Goal: Communication & Community: Share content

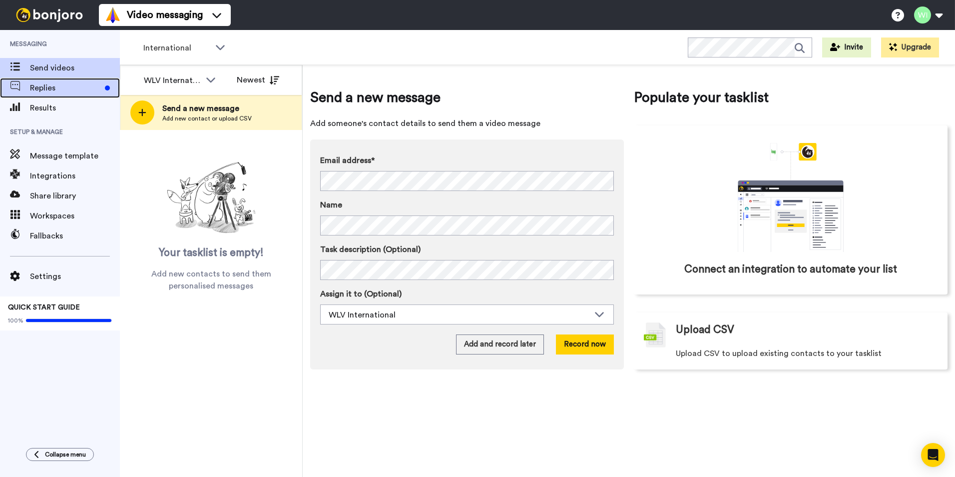
click at [74, 91] on span "Replies" at bounding box center [65, 88] width 71 height 12
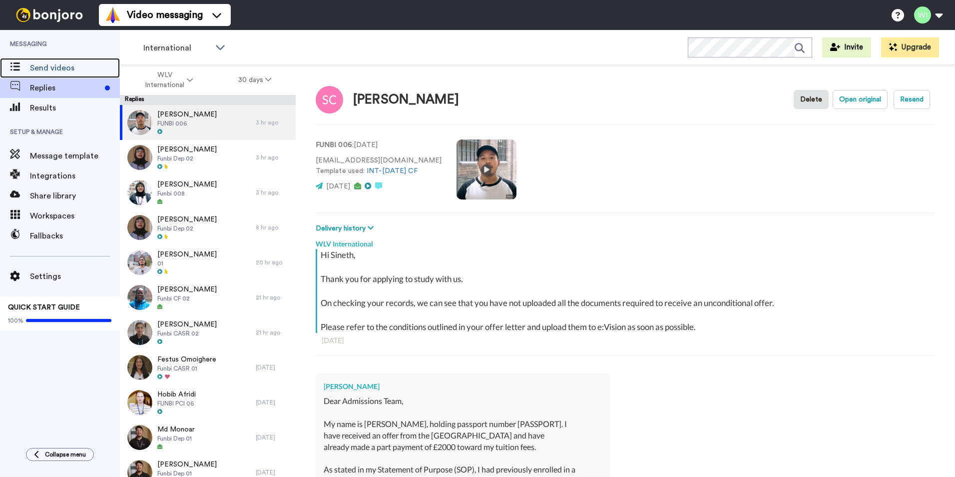
click at [71, 71] on span "Send videos" at bounding box center [75, 68] width 90 height 12
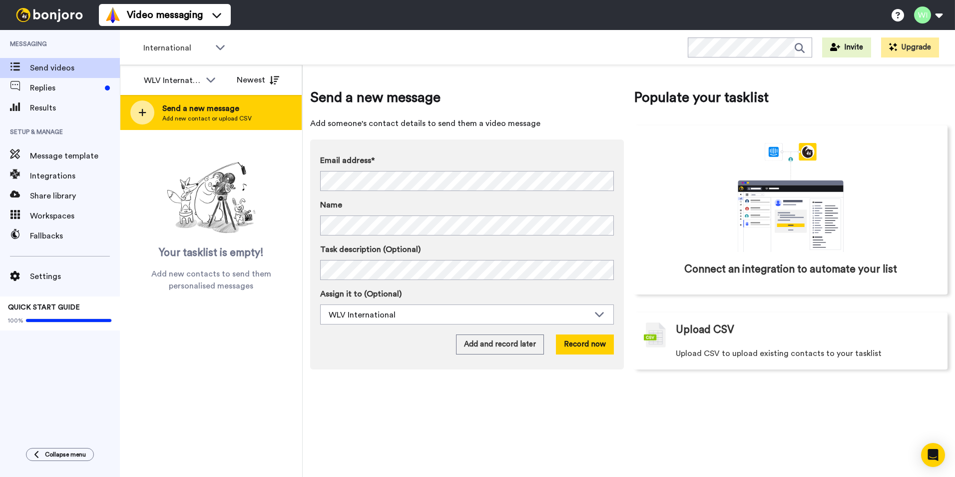
click at [244, 109] on span "Send a new message" at bounding box center [206, 108] width 89 height 12
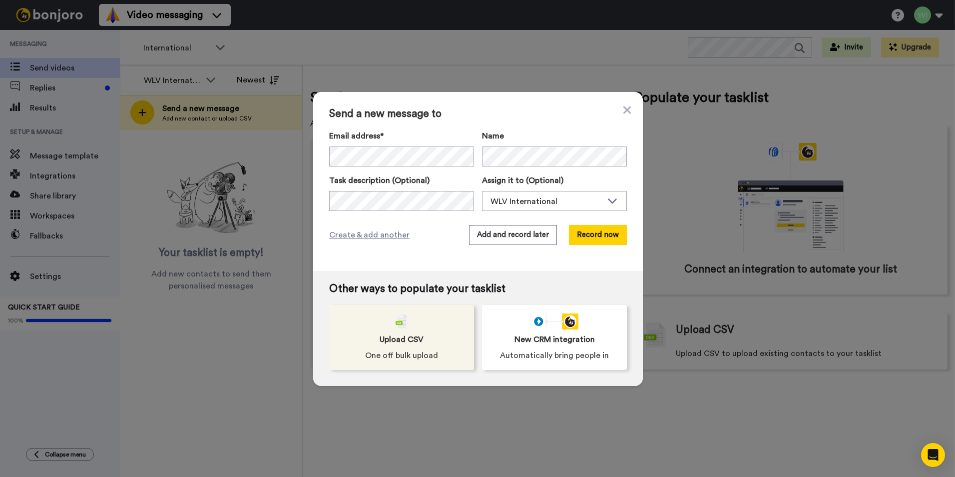
click at [395, 358] on span "One off bulk upload" at bounding box center [401, 355] width 73 height 12
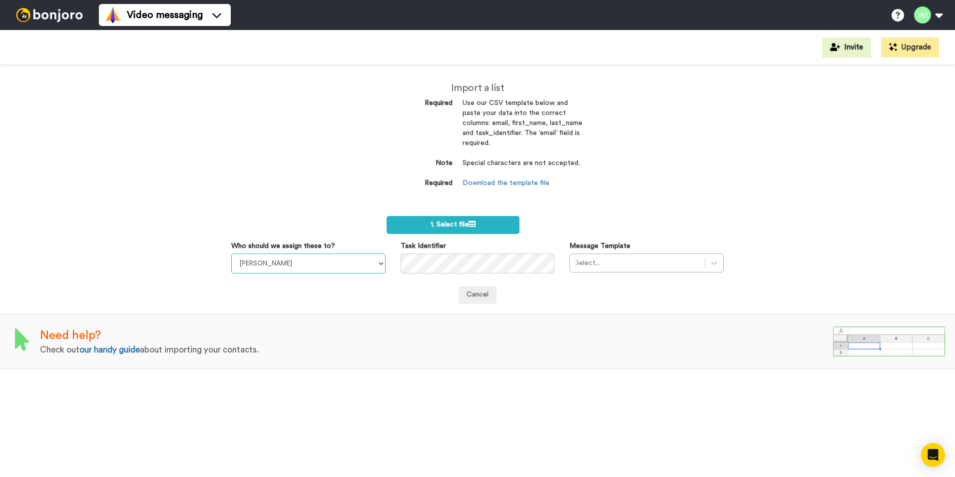
click at [374, 262] on select "Laura Wright Amarjit Duggal WLV Academic (FSE) Divandra Birla Bolutife Ademokoy…" at bounding box center [308, 263] width 154 height 20
select select "d575366b-34de-4d4d-ba6c-d2d11e507584"
click at [231, 253] on select "Laura Wright Amarjit Duggal WLV Academic (FSE) Divandra Birla Bolutife Ademokoy…" at bounding box center [308, 263] width 154 height 20
click at [702, 271] on div "Select..." at bounding box center [647, 262] width 154 height 19
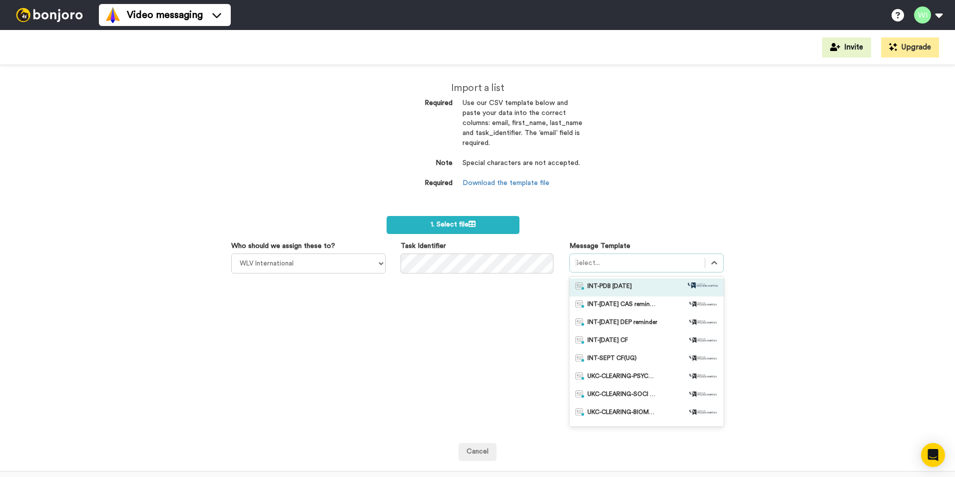
click at [650, 289] on div "INT-PDB Sept 2025" at bounding box center [647, 287] width 142 height 10
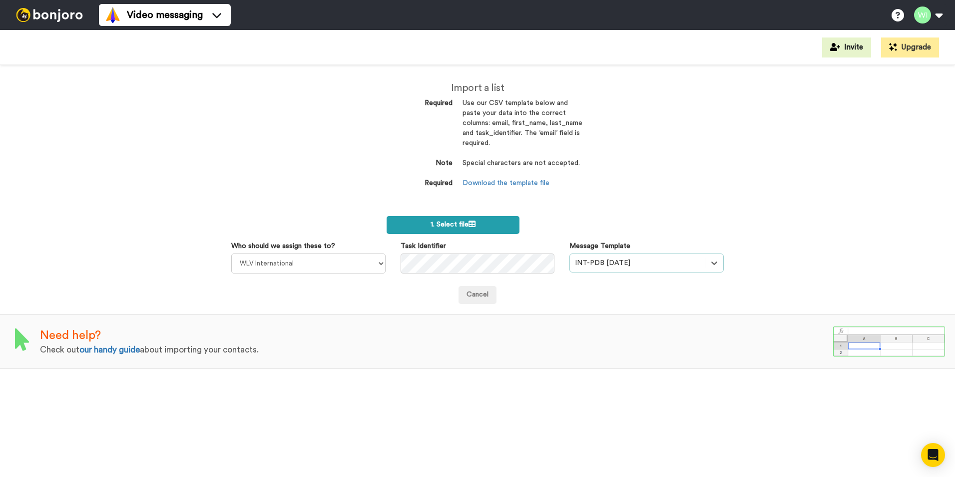
click at [510, 223] on label "1. Select file" at bounding box center [453, 225] width 133 height 18
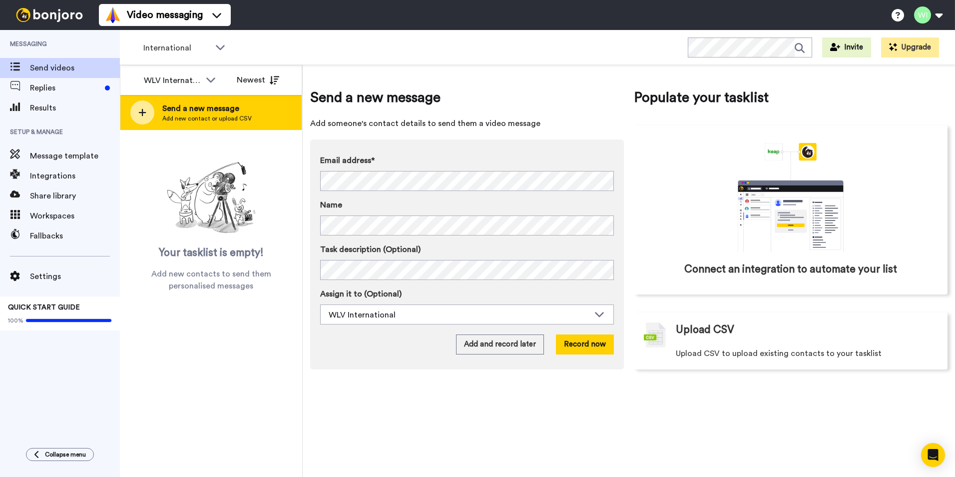
click at [165, 114] on span "Send a new message" at bounding box center [206, 108] width 89 height 12
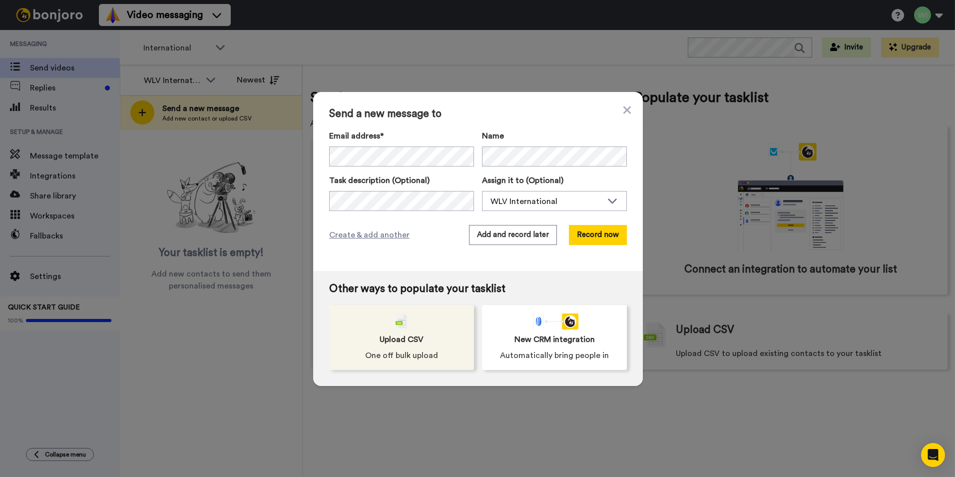
click at [420, 344] on div "Upload CSV One off bulk upload" at bounding box center [401, 337] width 145 height 65
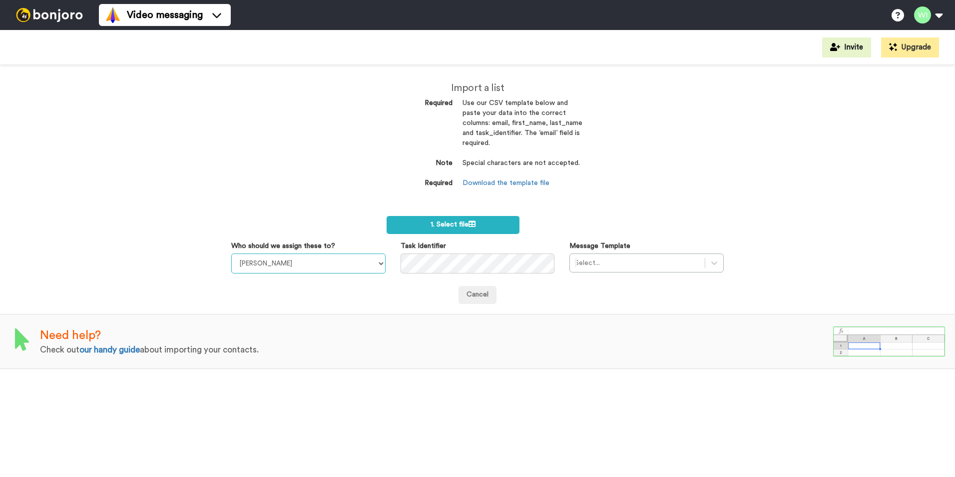
click at [372, 265] on select "[PERSON_NAME] [PERSON_NAME] WLV Academic (FSE) [PERSON_NAME] Ademokoya UK Recru…" at bounding box center [308, 263] width 154 height 20
select select "d575366b-34de-4d4d-ba6c-d2d11e507584"
click at [231, 253] on select "[PERSON_NAME] [PERSON_NAME] WLV Academic (FSE) [PERSON_NAME] Ademokoya UK Recru…" at bounding box center [308, 263] width 154 height 20
click at [687, 263] on div at bounding box center [637, 263] width 125 height 12
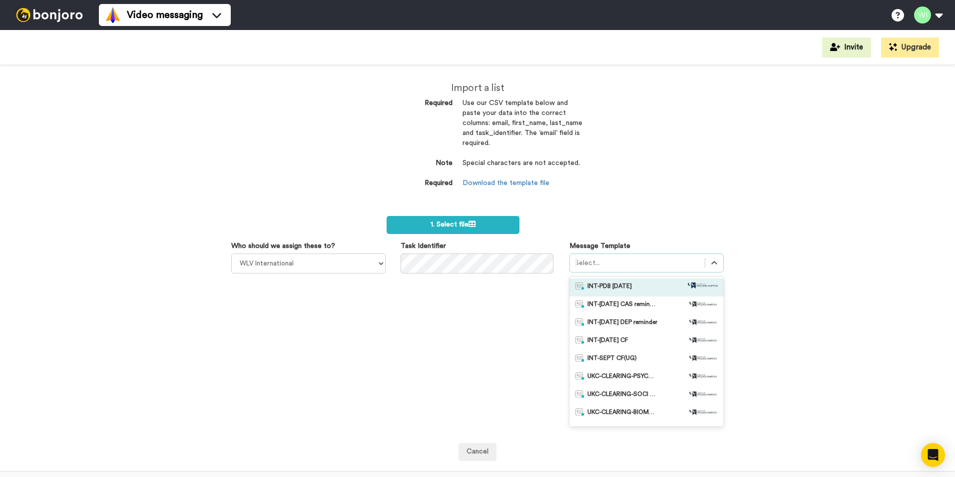
click at [667, 291] on div "INT-PDB [DATE]" at bounding box center [647, 287] width 142 height 10
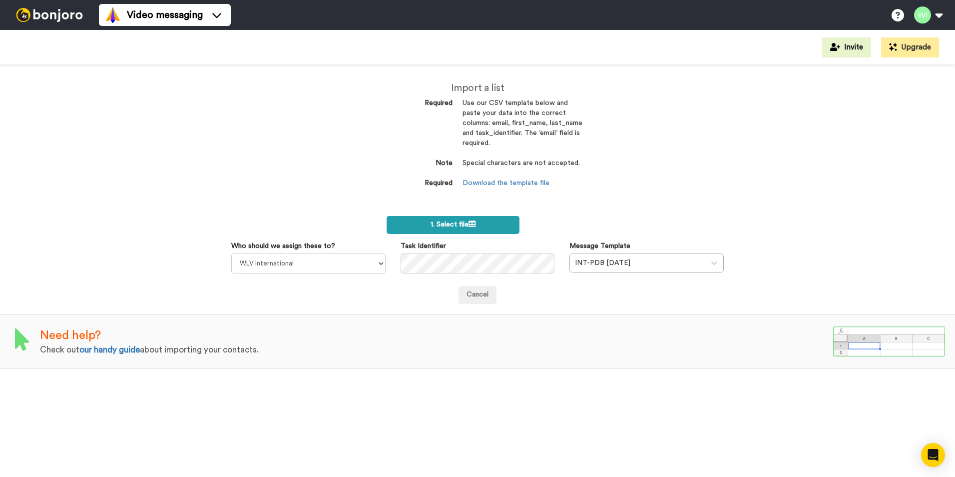
click at [501, 222] on label "1. Select file" at bounding box center [453, 225] width 133 height 18
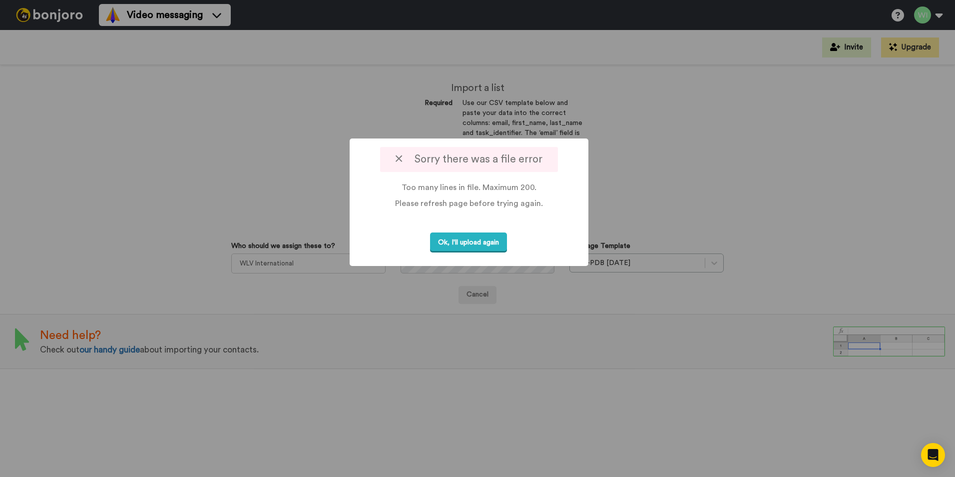
click at [395, 160] on div "Sorry there was a file error" at bounding box center [468, 159] width 177 height 25
click at [402, 159] on icon at bounding box center [399, 158] width 6 height 10
click at [401, 156] on icon at bounding box center [399, 158] width 6 height 10
click at [478, 245] on button "Ok, I'll upload again" at bounding box center [468, 242] width 77 height 20
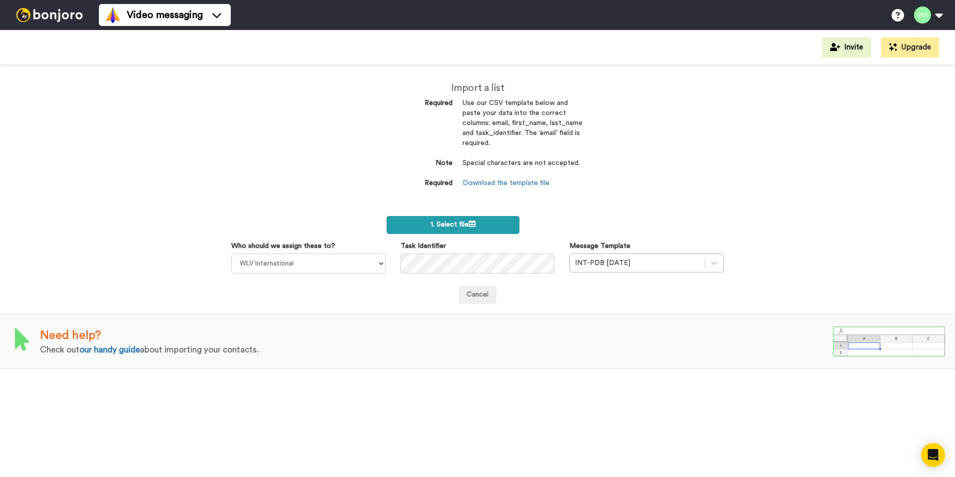
click at [452, 230] on label "1. Select file" at bounding box center [453, 225] width 133 height 18
click at [561, 302] on div "Cancel" at bounding box center [477, 295] width 493 height 18
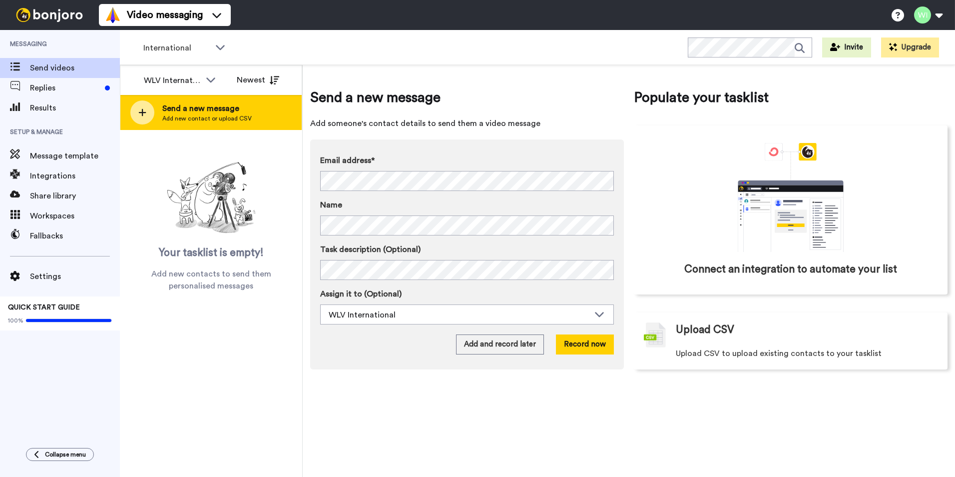
click at [214, 106] on span "Send a new message" at bounding box center [206, 108] width 89 height 12
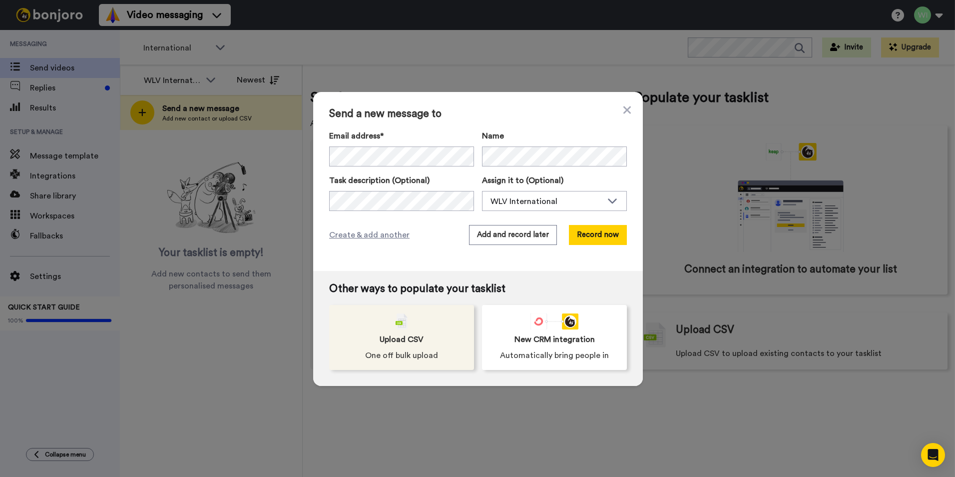
click at [426, 335] on div "Upload CSV One off bulk upload" at bounding box center [401, 337] width 145 height 65
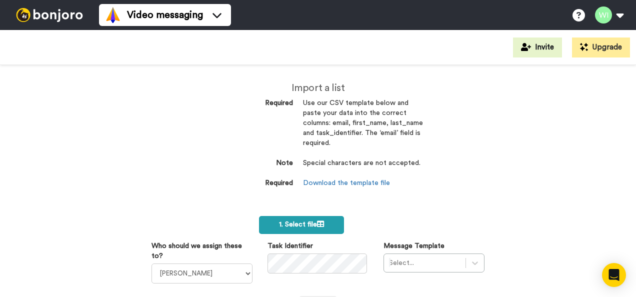
click at [295, 222] on span "1. Select file" at bounding box center [301, 224] width 45 height 7
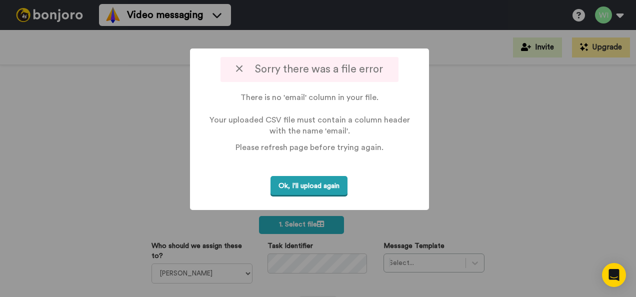
click at [320, 186] on button "Ok, I'll upload again" at bounding box center [308, 186] width 77 height 20
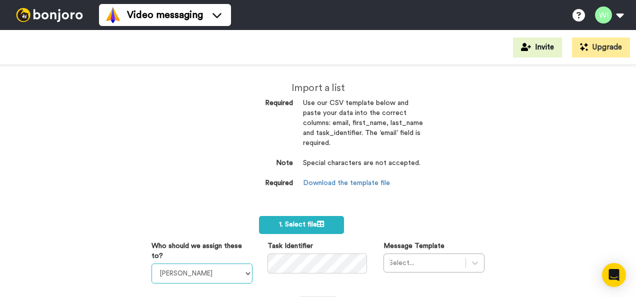
click at [231, 273] on select "[PERSON_NAME] [PERSON_NAME] WLV Academic (FSE) [PERSON_NAME] Ademokoya UK Recru…" at bounding box center [201, 273] width 101 height 20
select select "d575366b-34de-4d4d-ba6c-d2d11e507584"
click at [151, 263] on select "[PERSON_NAME] [PERSON_NAME] WLV Academic (FSE) [PERSON_NAME] Ademokoya UK Recru…" at bounding box center [201, 273] width 101 height 20
click at [425, 264] on div "Select..." at bounding box center [433, 262] width 101 height 19
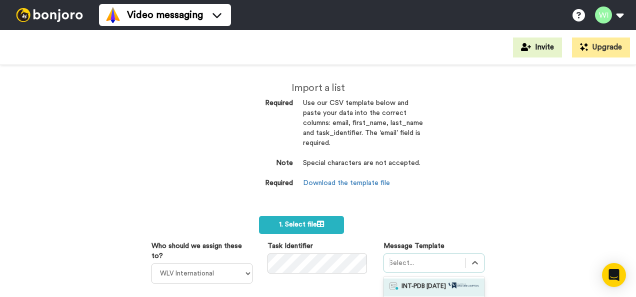
scroll to position [133, 0]
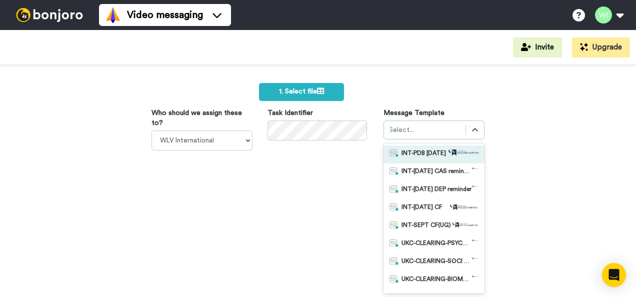
click at [436, 154] on span "INT-PDB Sept 2025" at bounding box center [423, 154] width 44 height 10
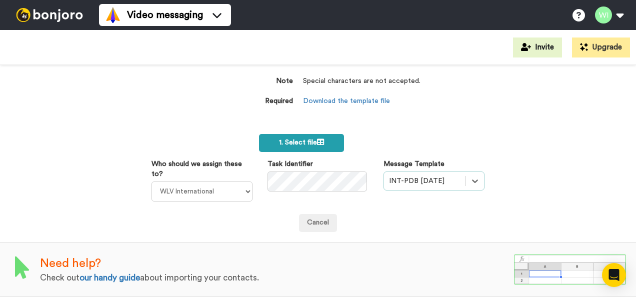
click at [313, 139] on span "1. Select file" at bounding box center [301, 142] width 45 height 7
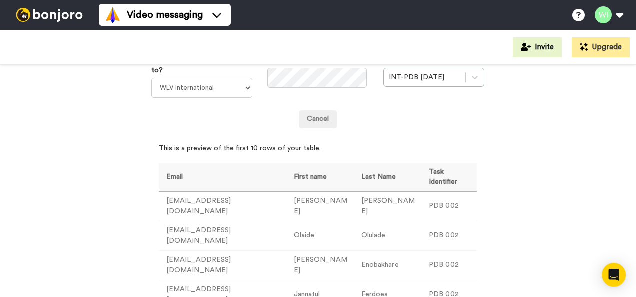
scroll to position [35, 0]
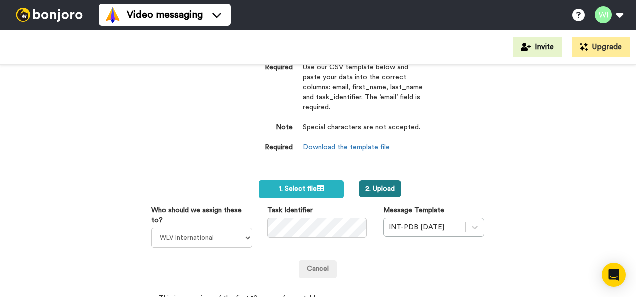
click at [367, 186] on button "2. Upload" at bounding box center [380, 188] width 42 height 17
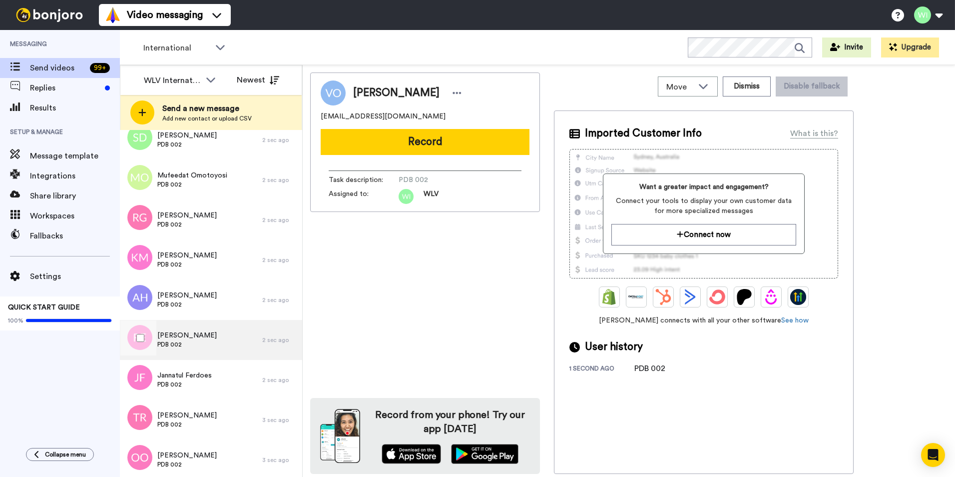
scroll to position [503, 0]
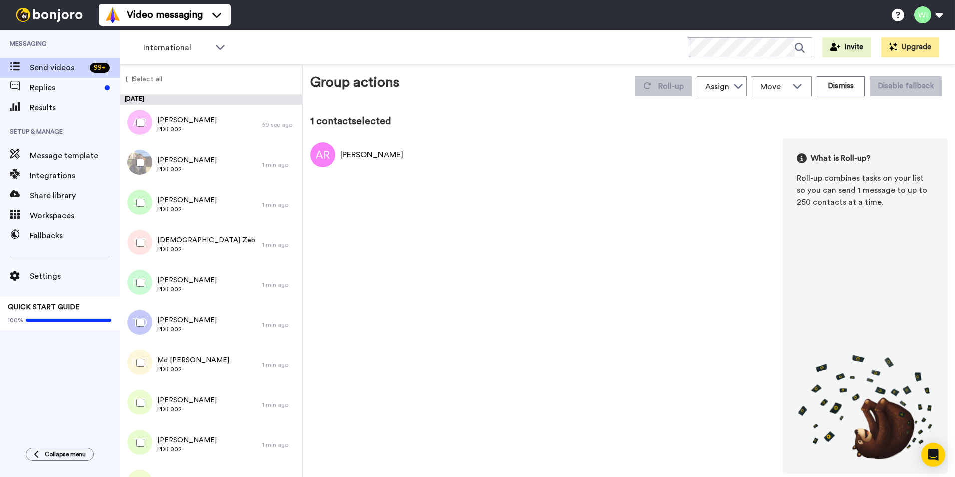
click at [127, 83] on label "Select all" at bounding box center [141, 79] width 42 height 12
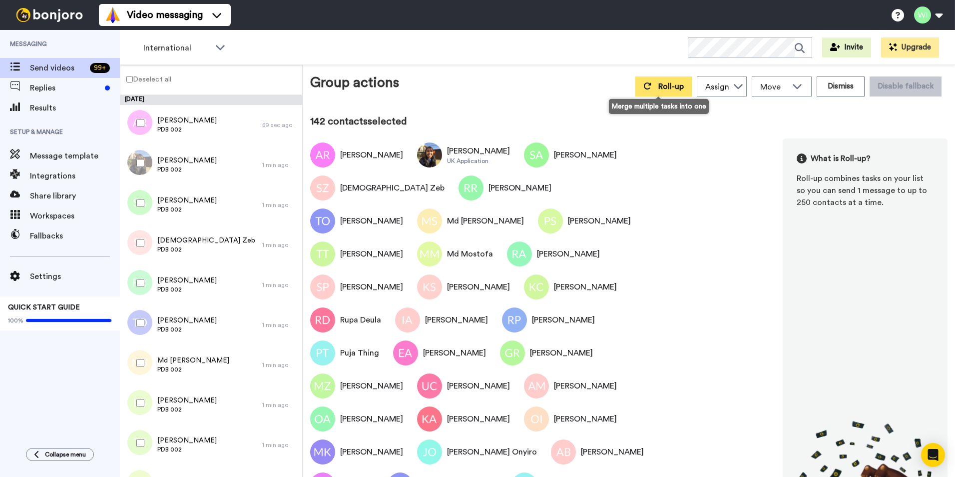
click at [656, 82] on button "Roll-up" at bounding box center [664, 86] width 56 height 20
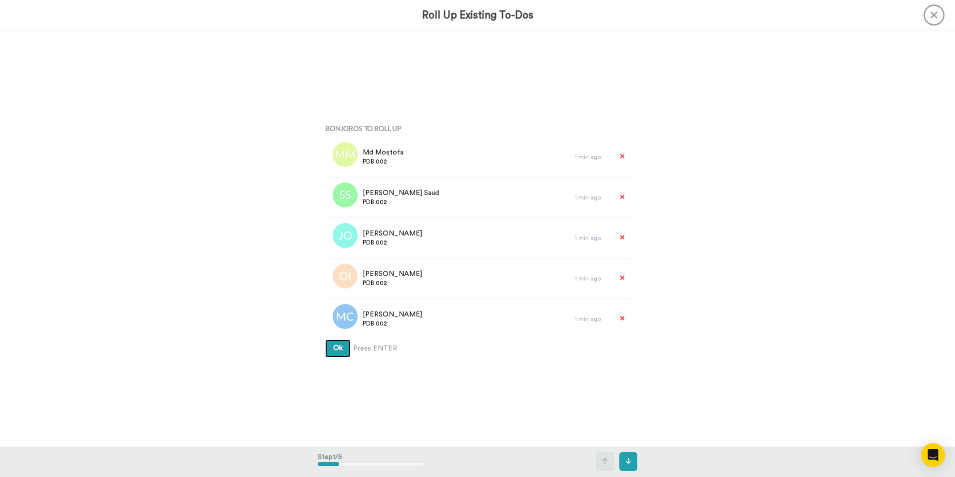
click at [335, 348] on span "Ok" at bounding box center [337, 347] width 9 height 7
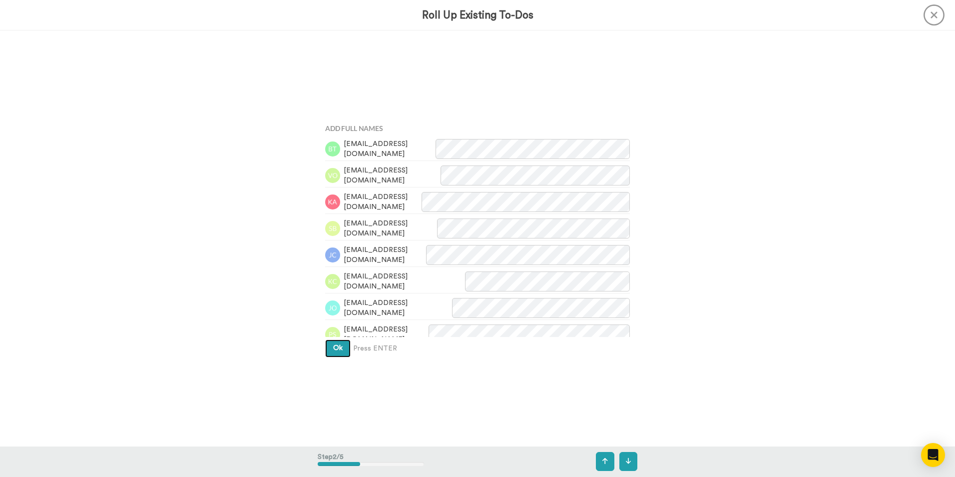
click at [339, 345] on span "Ok" at bounding box center [337, 347] width 9 height 7
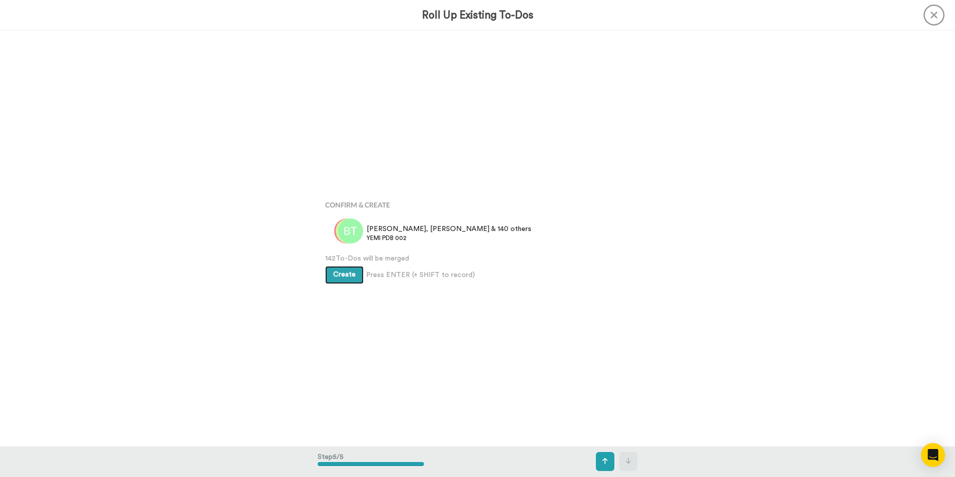
scroll to position [1662, 0]
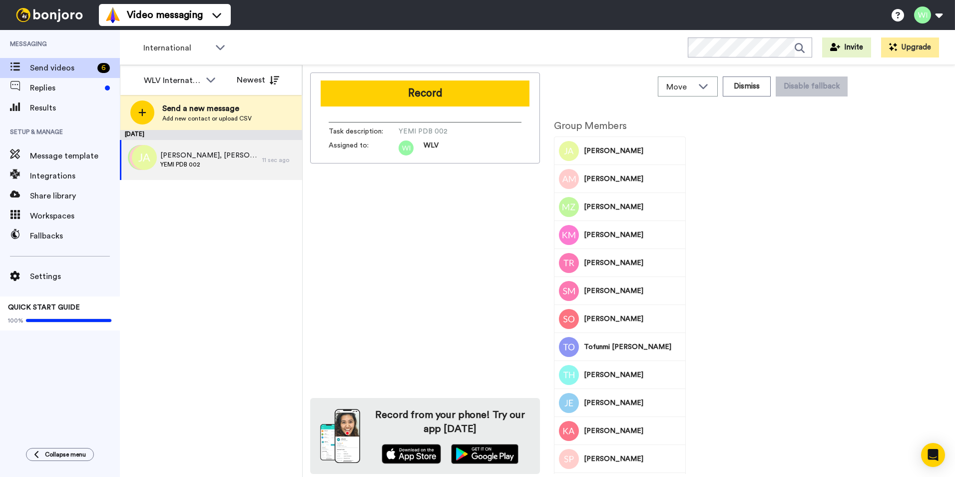
click at [437, 109] on div "Record Task description : YEMI PDB 002 Assigned to: WLV" at bounding box center [425, 117] width 230 height 91
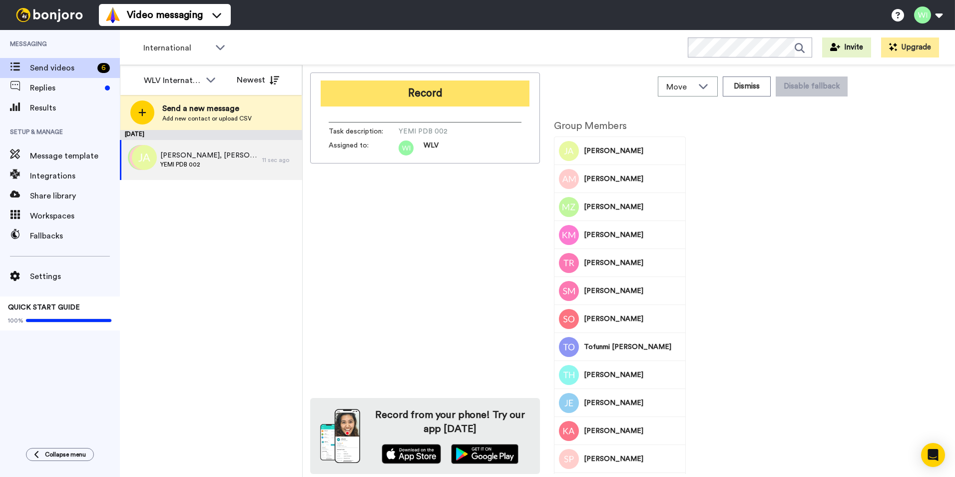
click at [434, 96] on button "Record" at bounding box center [425, 93] width 209 height 26
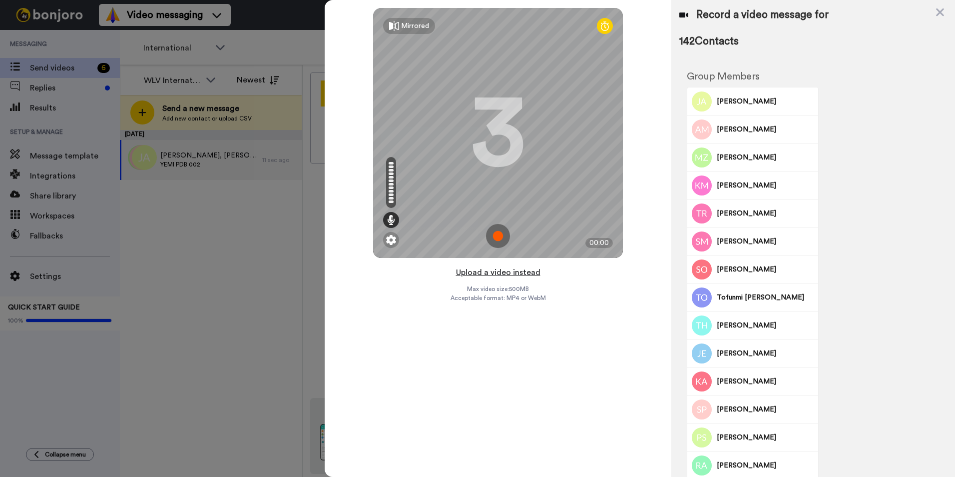
click at [474, 273] on button "Upload a video instead" at bounding box center [498, 272] width 90 height 13
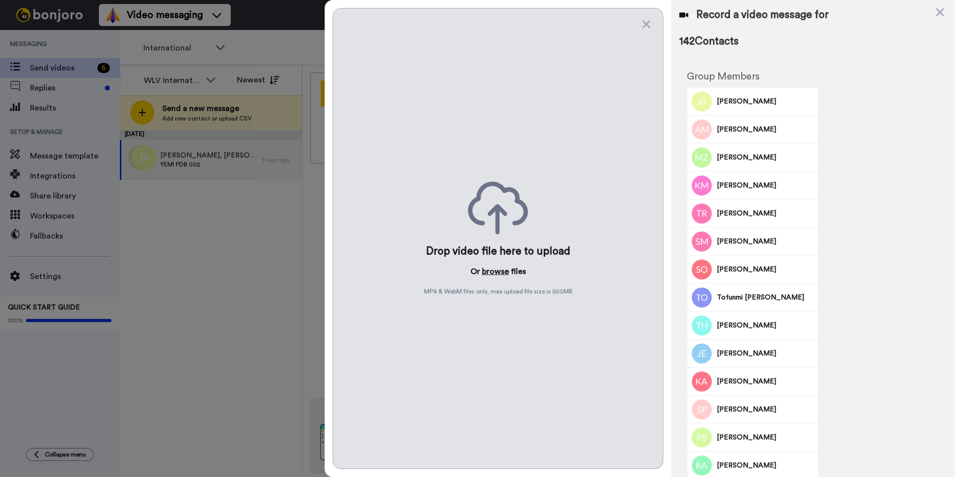
click at [496, 275] on button "browse" at bounding box center [495, 271] width 27 height 12
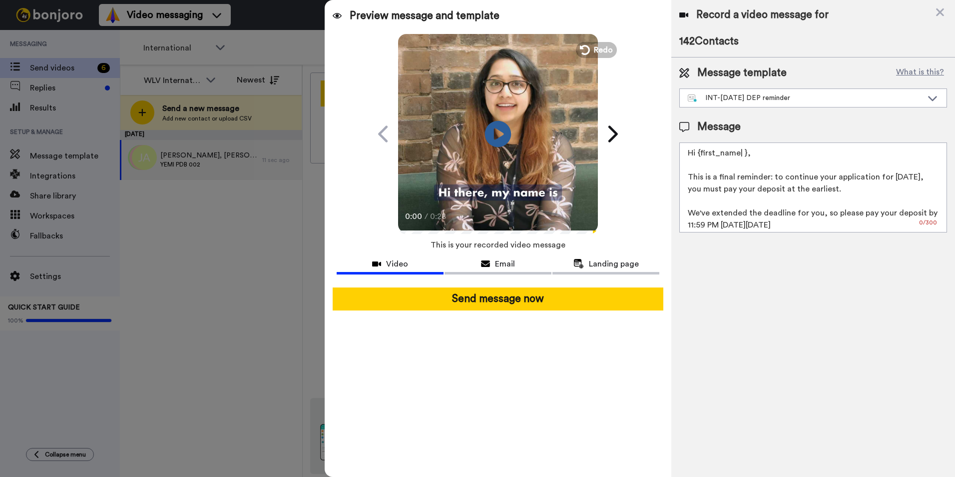
click at [497, 144] on icon at bounding box center [498, 133] width 26 height 26
click at [772, 100] on div "INT-Sept 25 DEP reminder" at bounding box center [805, 98] width 235 height 10
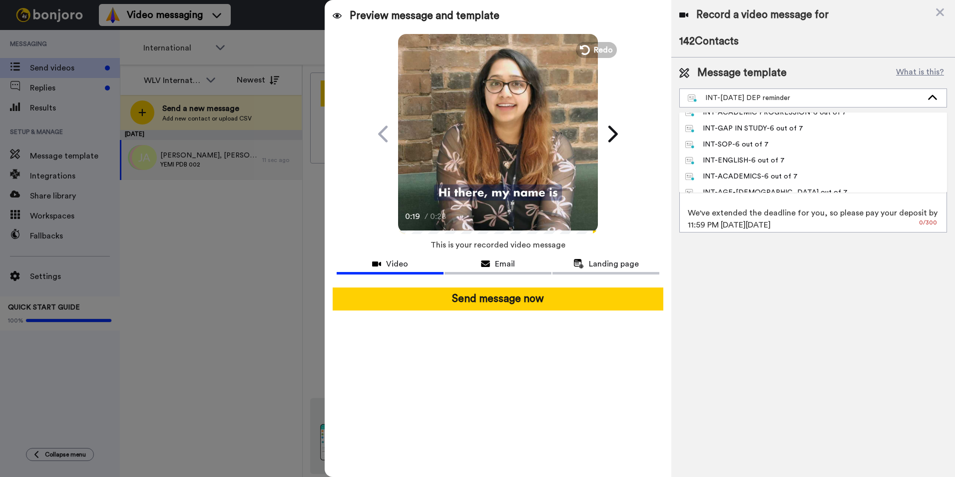
scroll to position [650, 0]
click at [789, 97] on div "INT-Sept 25 DEP reminder" at bounding box center [805, 98] width 235 height 10
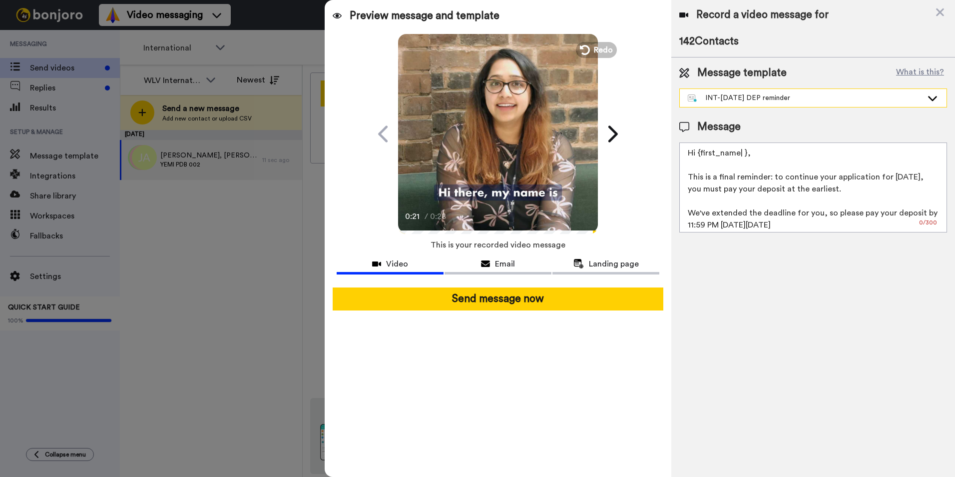
click at [743, 94] on div "INT-Sept 25 DEP reminder" at bounding box center [805, 98] width 235 height 10
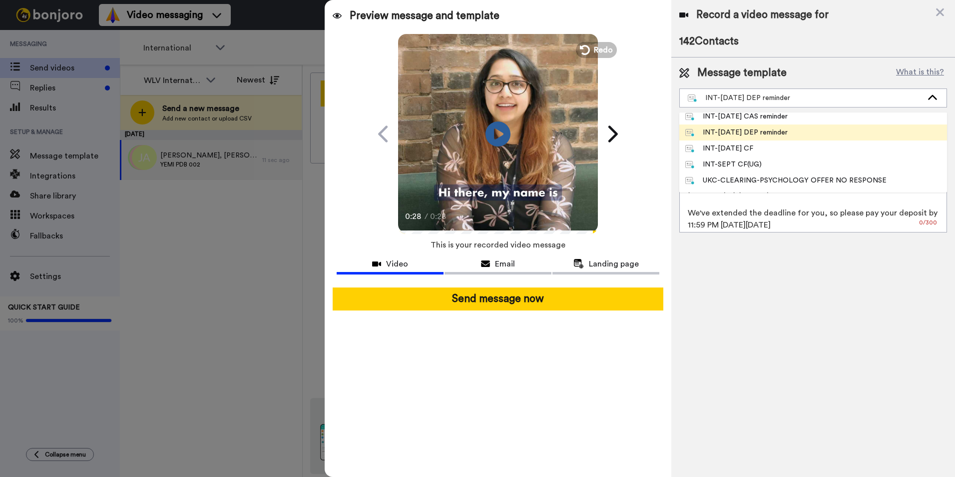
scroll to position [0, 0]
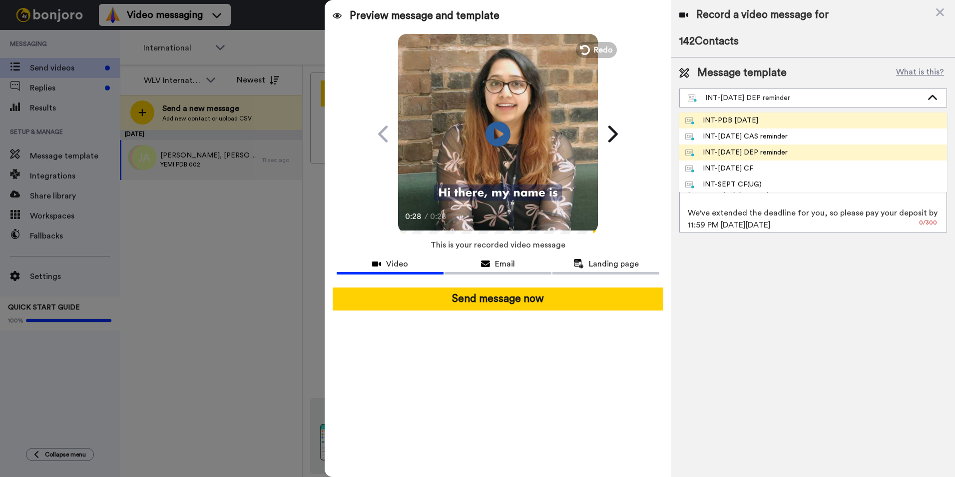
click at [747, 121] on div "INT-PDB [DATE]" at bounding box center [722, 120] width 73 height 10
type textarea "Hello {first_name|there}, Congratulations on receiving your CAS letter. We are …"
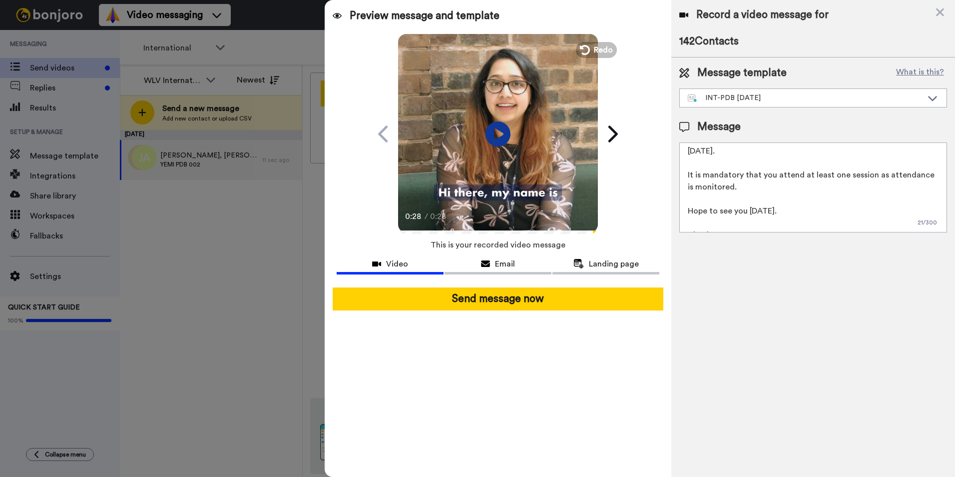
scroll to position [63, 0]
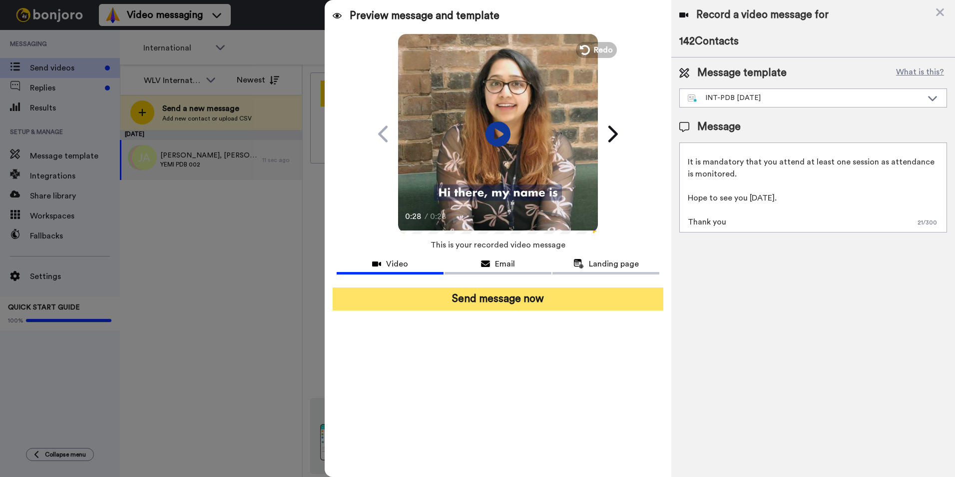
click at [595, 296] on button "Send message now" at bounding box center [498, 298] width 331 height 23
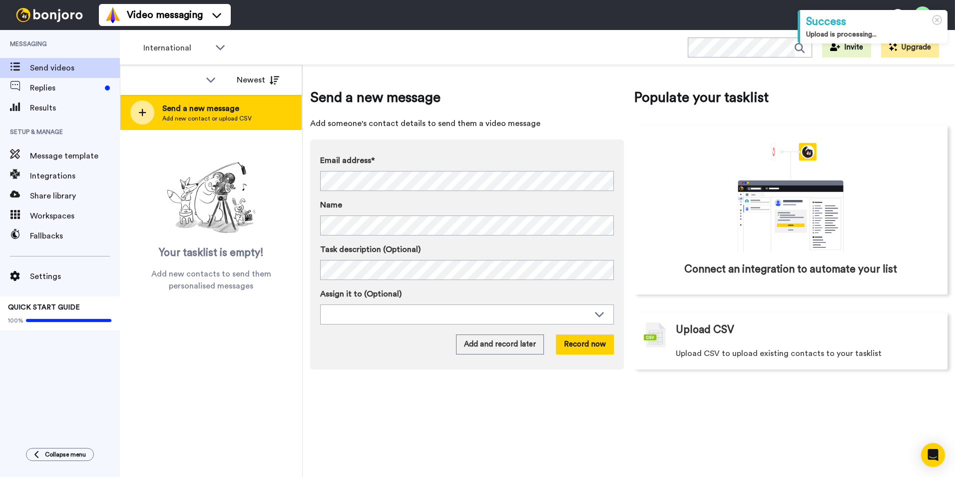
click at [196, 118] on span "Add new contact or upload CSV" at bounding box center [206, 118] width 89 height 8
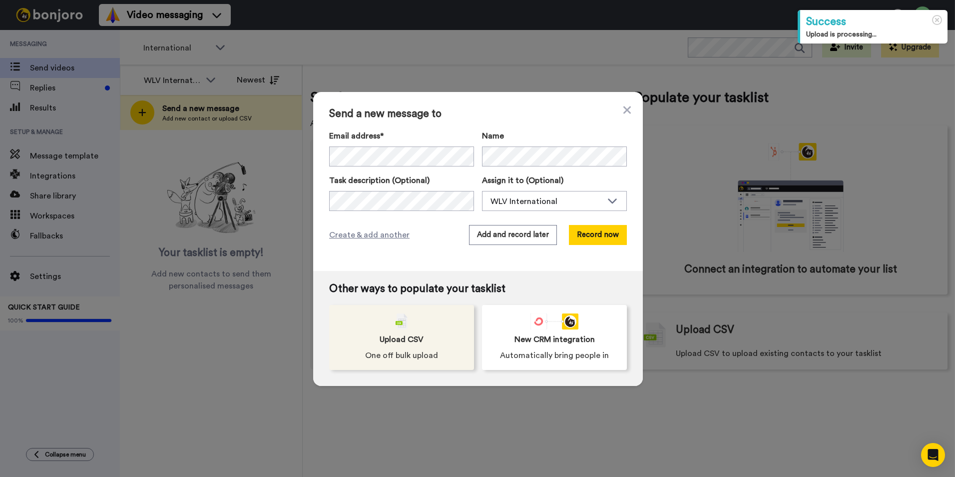
click at [439, 353] on div "Upload CSV One off bulk upload" at bounding box center [401, 337] width 145 height 65
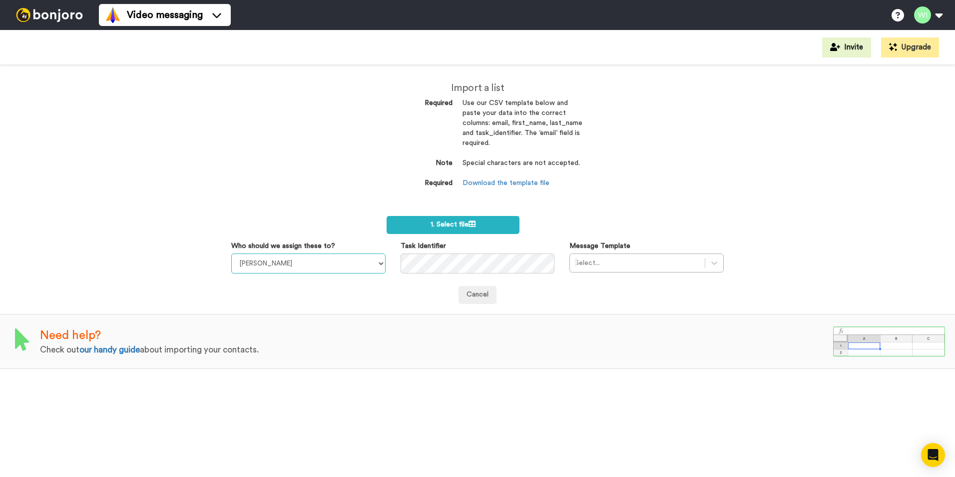
click at [356, 260] on select "[PERSON_NAME] [PERSON_NAME] WLV Academic (FSE) [PERSON_NAME] Ademokoya UK Recru…" at bounding box center [308, 263] width 154 height 20
select select "d575366b-34de-4d4d-ba6c-d2d11e507584"
click at [231, 253] on select "[PERSON_NAME] [PERSON_NAME] WLV Academic (FSE) [PERSON_NAME] Ademokoya UK Recru…" at bounding box center [308, 263] width 154 height 20
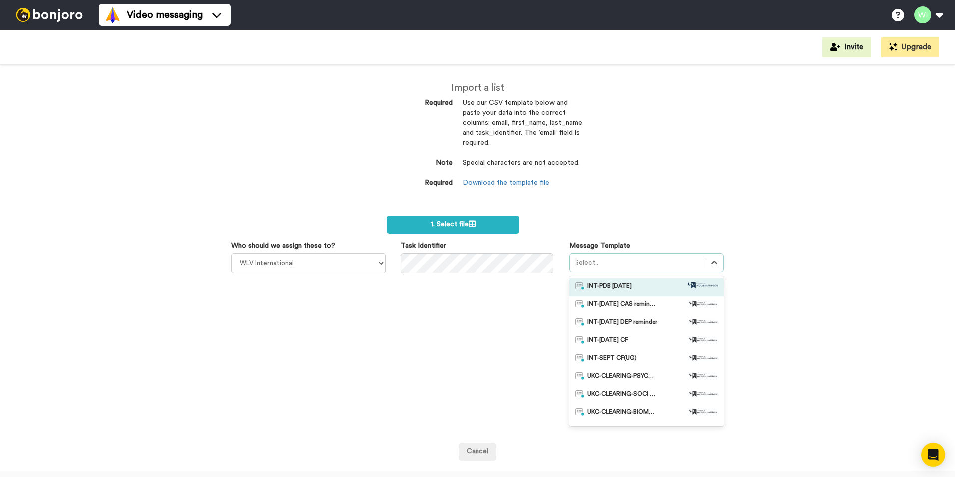
click at [635, 261] on div at bounding box center [637, 263] width 125 height 12
click at [592, 265] on div at bounding box center [637, 263] width 125 height 12
click at [601, 282] on span "INT-PDB Sept 2025" at bounding box center [610, 287] width 44 height 10
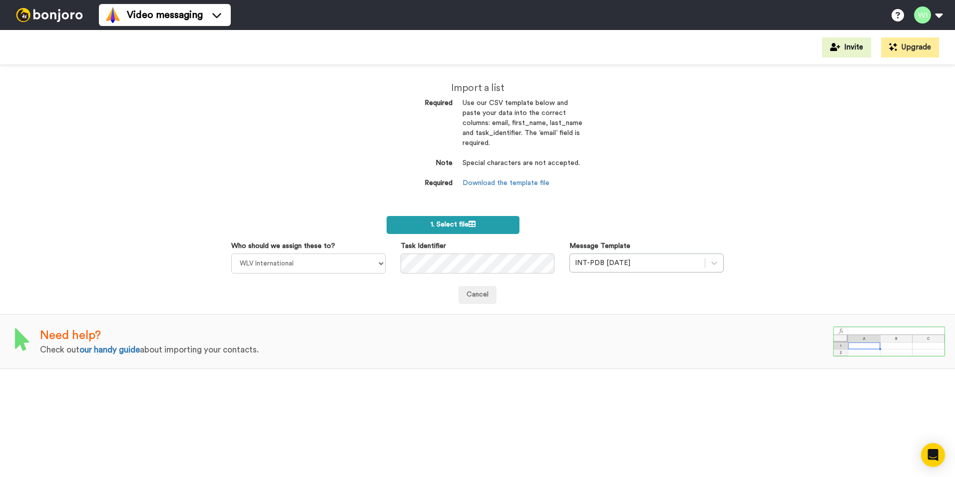
click at [473, 225] on icon at bounding box center [472, 223] width 7 height 7
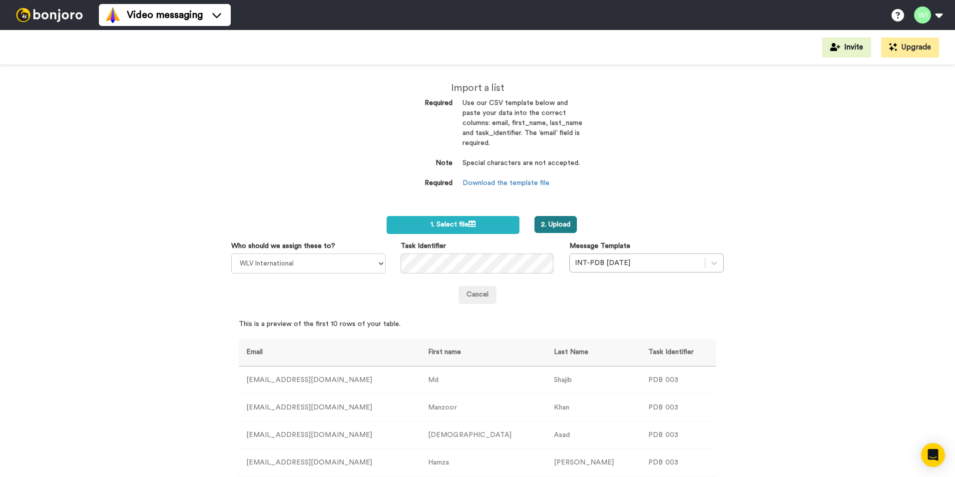
click at [539, 225] on button "2. Upload" at bounding box center [556, 224] width 42 height 17
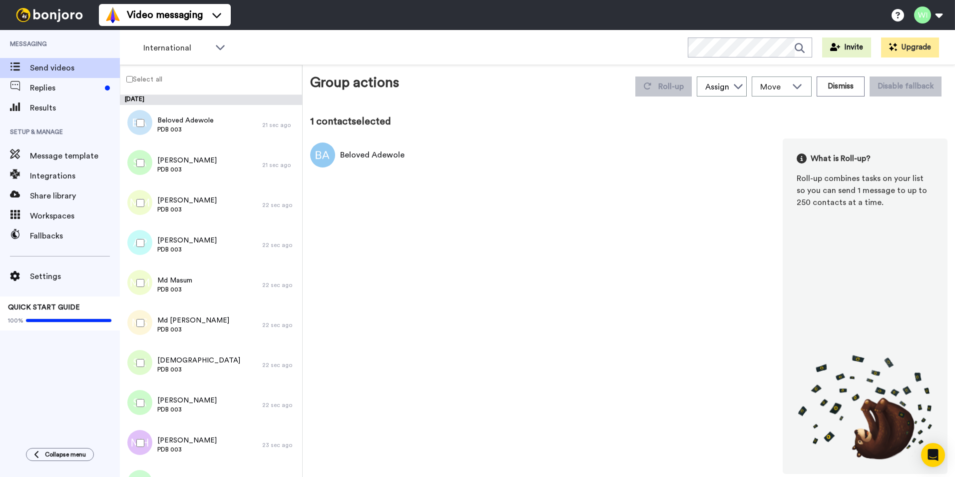
click at [134, 78] on label "Select all" at bounding box center [141, 79] width 42 height 12
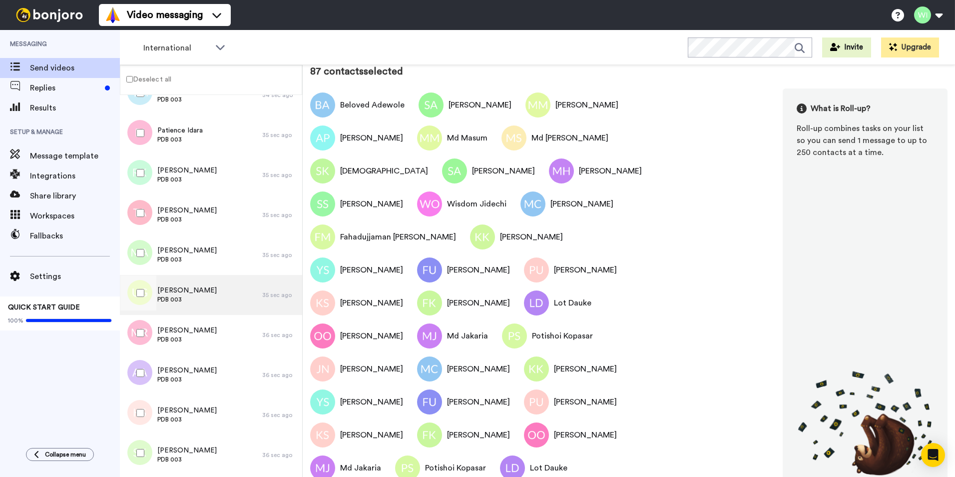
scroll to position [4905, 0]
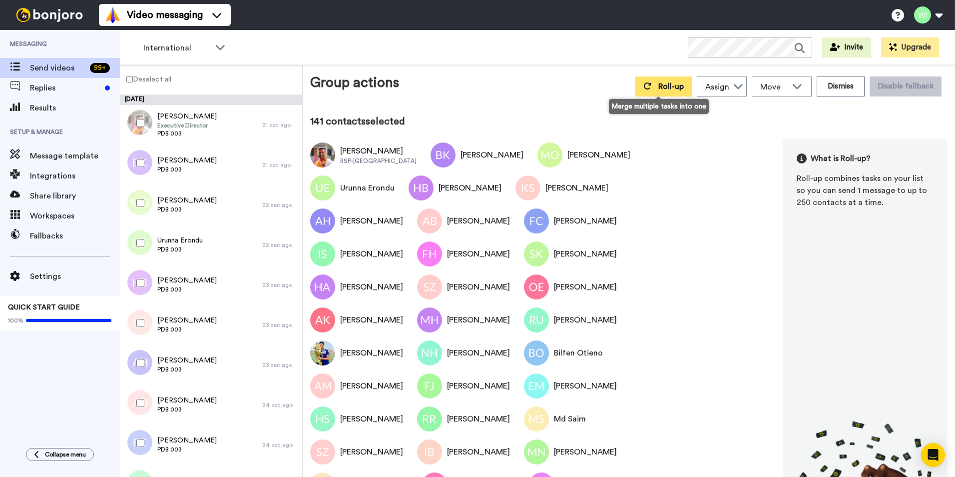
click at [652, 89] on button "Roll-up" at bounding box center [664, 86] width 56 height 20
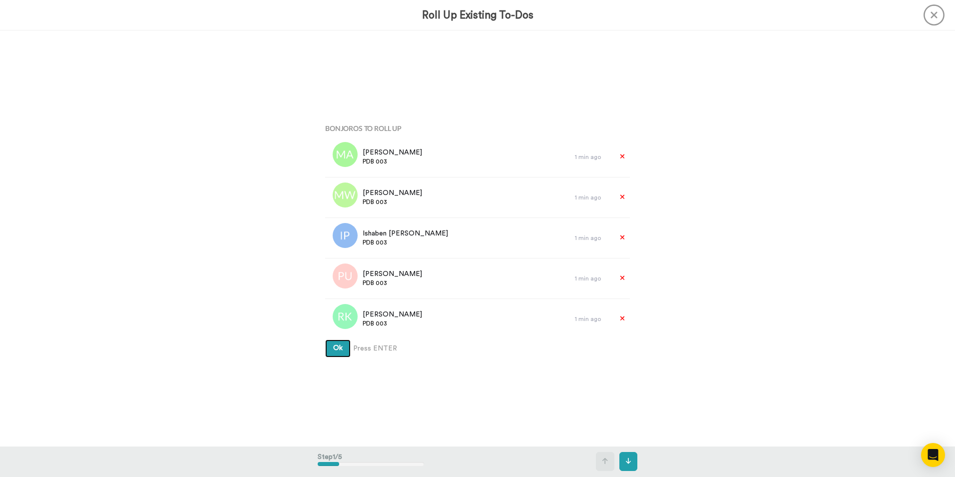
click at [336, 344] on span "Ok" at bounding box center [337, 347] width 9 height 7
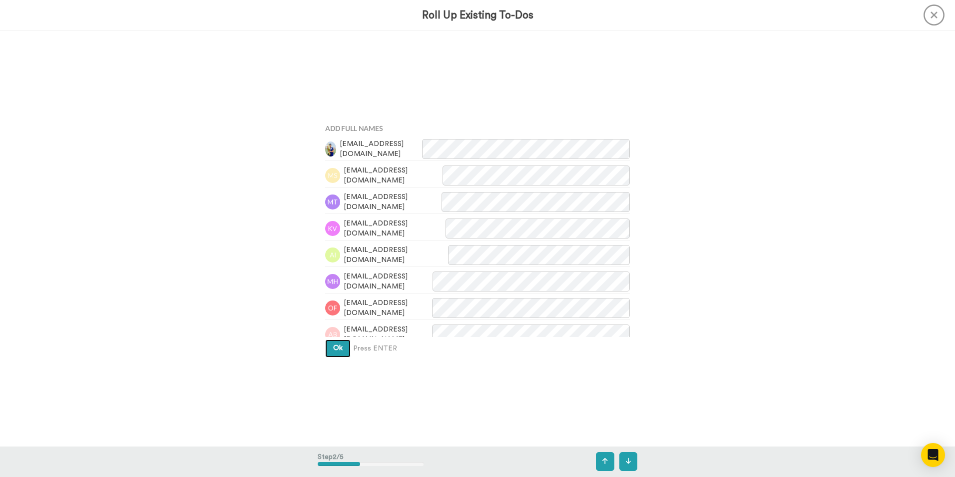
click at [338, 343] on button "Ok" at bounding box center [337, 348] width 25 height 18
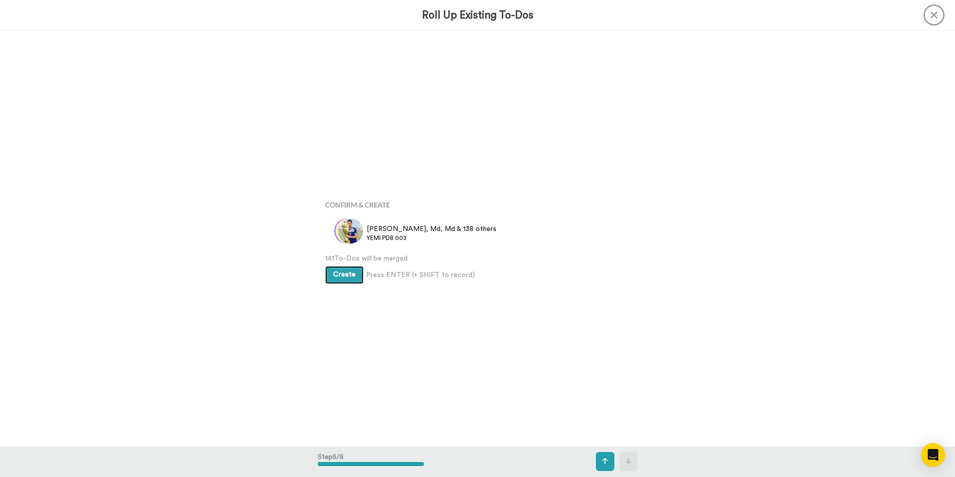
scroll to position [1662, 0]
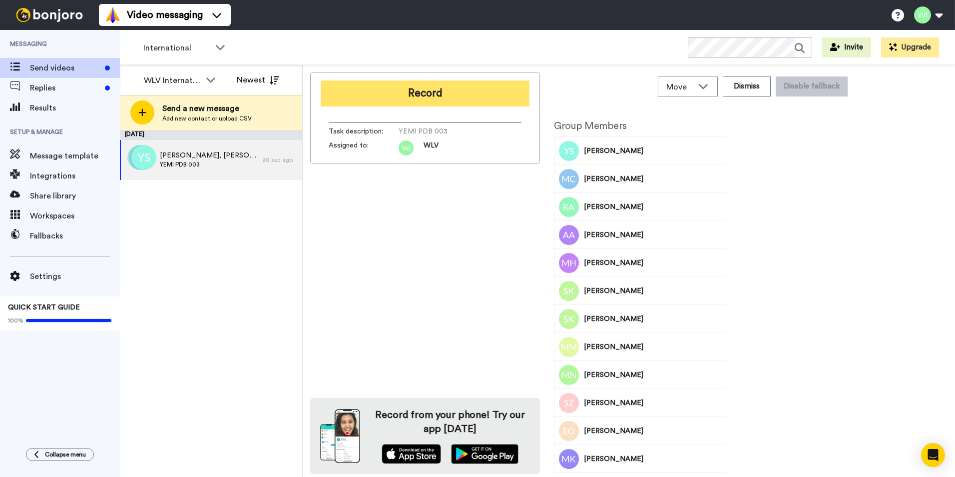
click at [383, 96] on button "Record" at bounding box center [425, 93] width 209 height 26
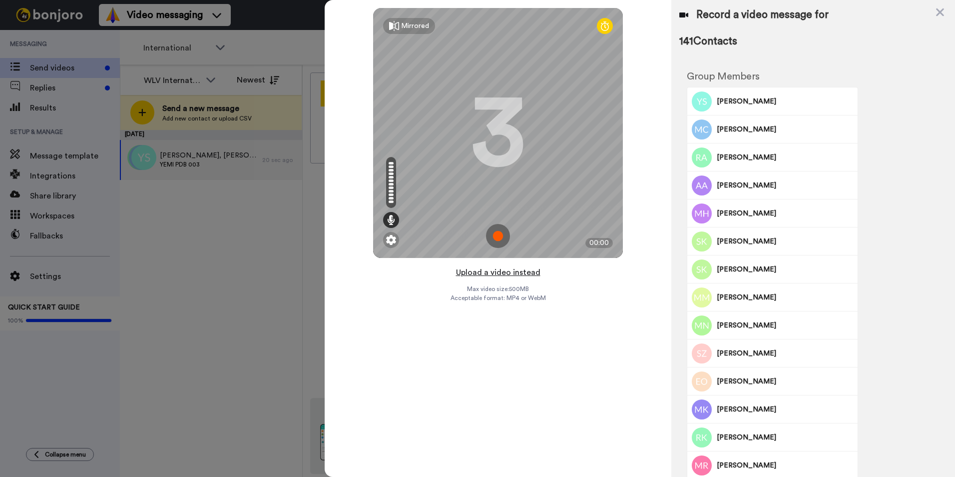
click at [493, 271] on button "Upload a video instead" at bounding box center [498, 272] width 90 height 13
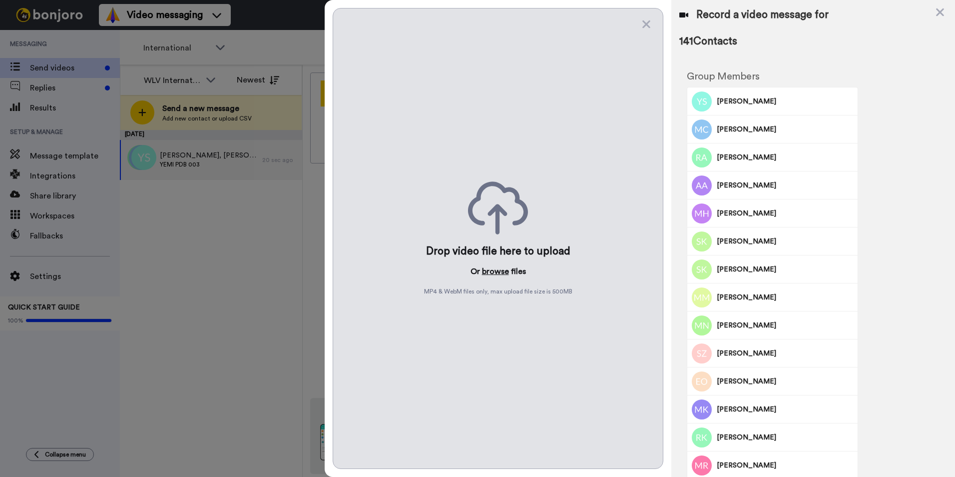
click at [492, 271] on button "browse" at bounding box center [495, 271] width 27 height 12
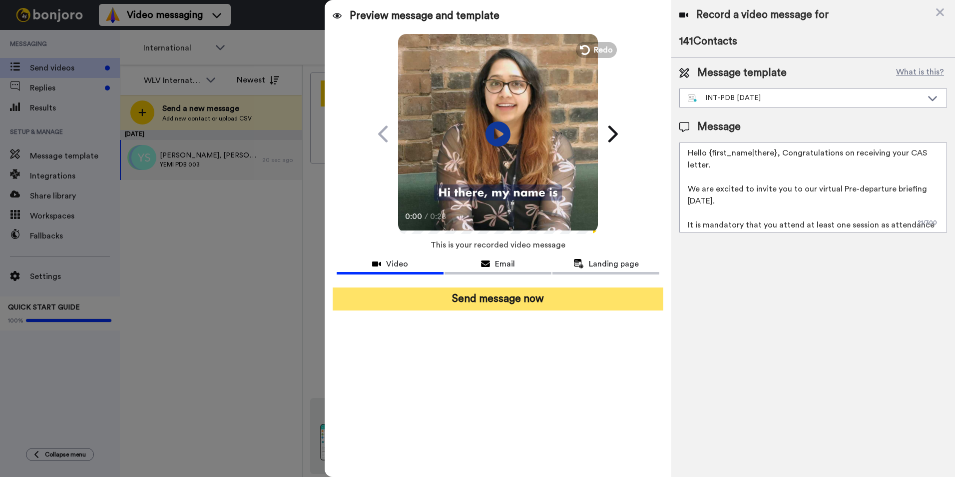
click at [557, 301] on button "Send message now" at bounding box center [498, 298] width 331 height 23
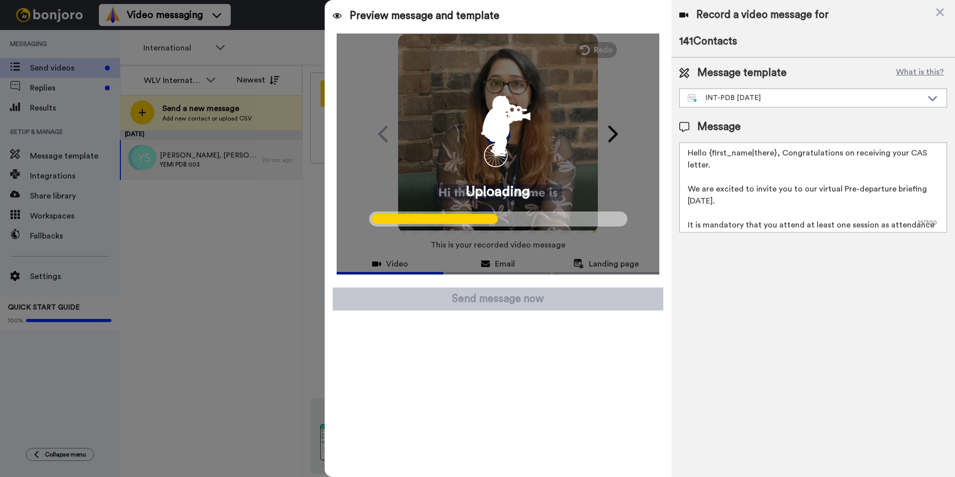
scroll to position [50, 0]
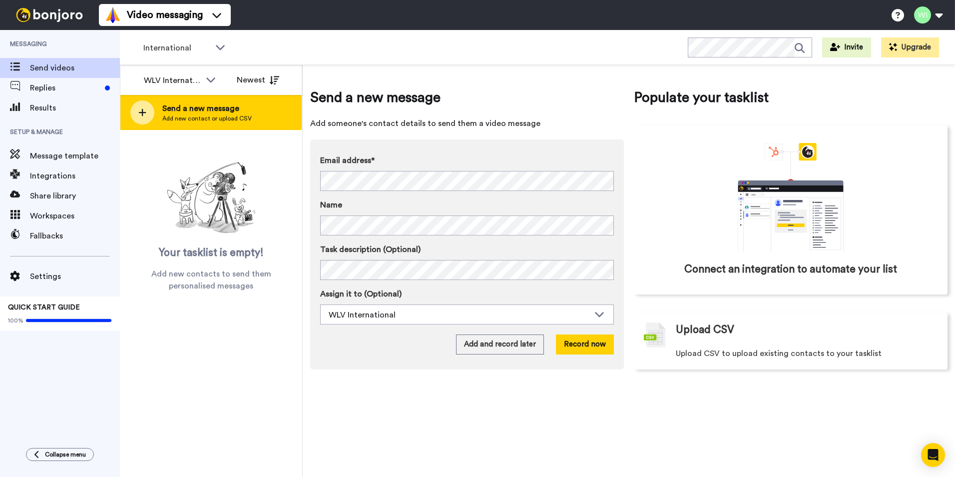
click at [176, 117] on span "Add new contact or upload CSV" at bounding box center [206, 118] width 89 height 8
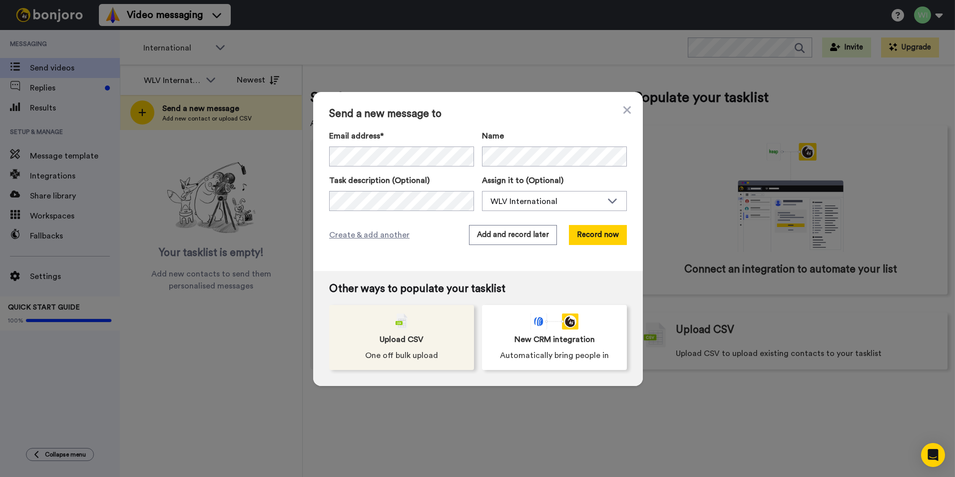
click at [409, 338] on span "Upload CSV" at bounding box center [402, 339] width 44 height 12
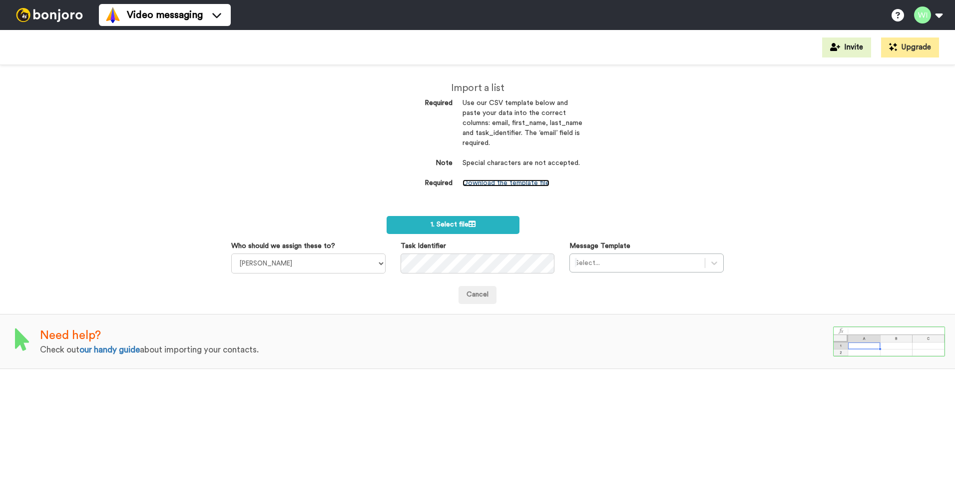
click at [521, 181] on link "Download the template file" at bounding box center [506, 182] width 87 height 7
drag, startPoint x: 756, startPoint y: 10, endPoint x: 627, endPoint y: 154, distance: 193.2
click at [586, 209] on div "Import a list Required Use our CSV template below and paste your data into the …" at bounding box center [477, 140] width 225 height 151
click at [475, 223] on icon at bounding box center [472, 223] width 7 height 7
drag, startPoint x: 365, startPoint y: 264, endPoint x: 359, endPoint y: 264, distance: 6.0
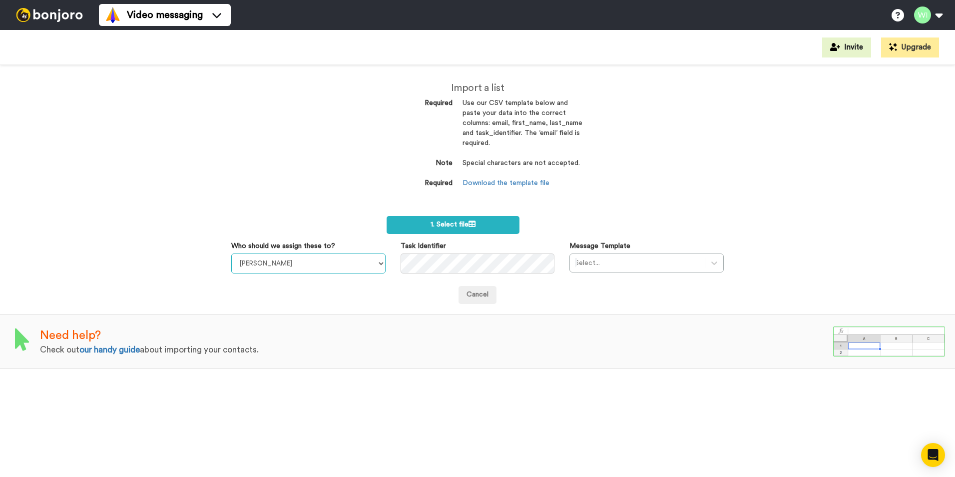
click at [365, 264] on select "[PERSON_NAME] [PERSON_NAME] WLV Academic (FSE) [PERSON_NAME] Ademokoya UK Recru…" at bounding box center [308, 263] width 154 height 20
select select "d575366b-34de-4d4d-ba6c-d2d11e507584"
click at [231, 253] on select "[PERSON_NAME] [PERSON_NAME] WLV Academic (FSE) [PERSON_NAME] Ademokoya UK Recru…" at bounding box center [308, 263] width 154 height 20
drag, startPoint x: 664, startPoint y: 265, endPoint x: 660, endPoint y: 275, distance: 11.0
click at [665, 265] on div at bounding box center [637, 263] width 125 height 12
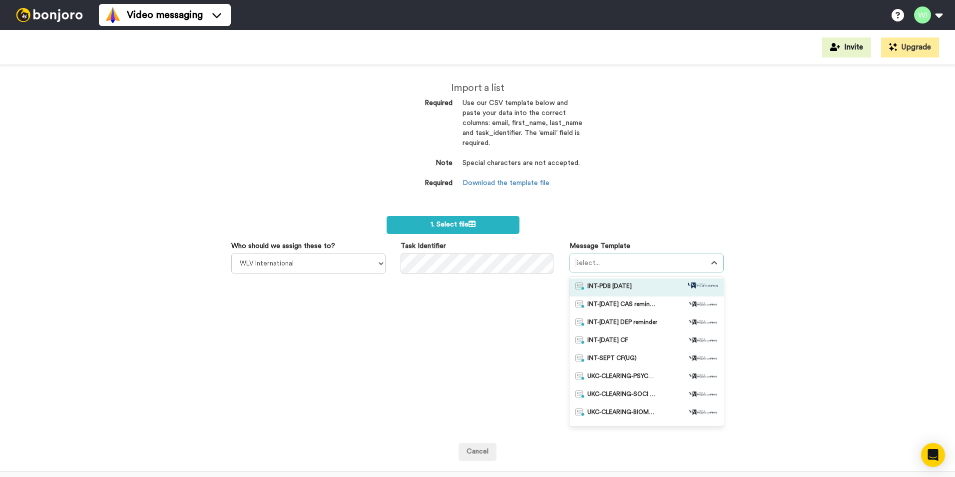
click at [625, 290] on span "INT-PDB [DATE]" at bounding box center [610, 287] width 44 height 10
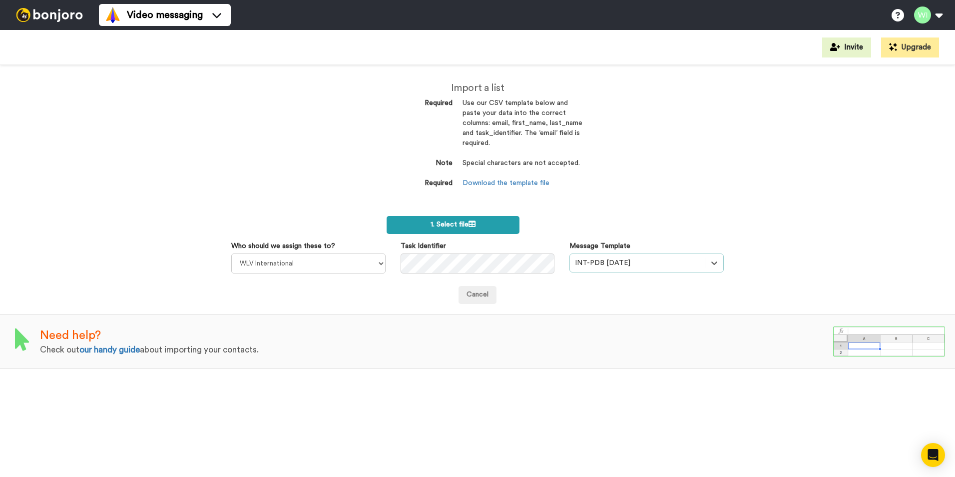
click at [491, 222] on label "1. Select file" at bounding box center [453, 225] width 133 height 18
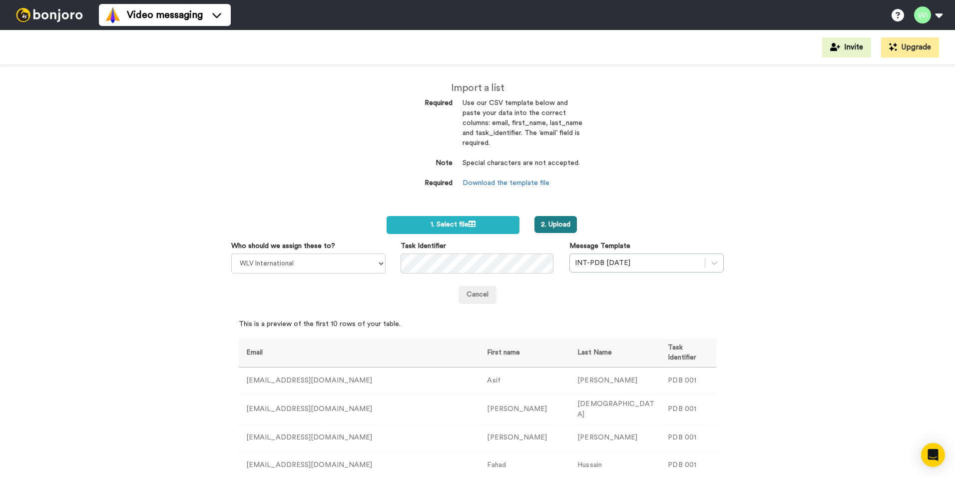
click at [550, 219] on button "2. Upload" at bounding box center [556, 224] width 42 height 17
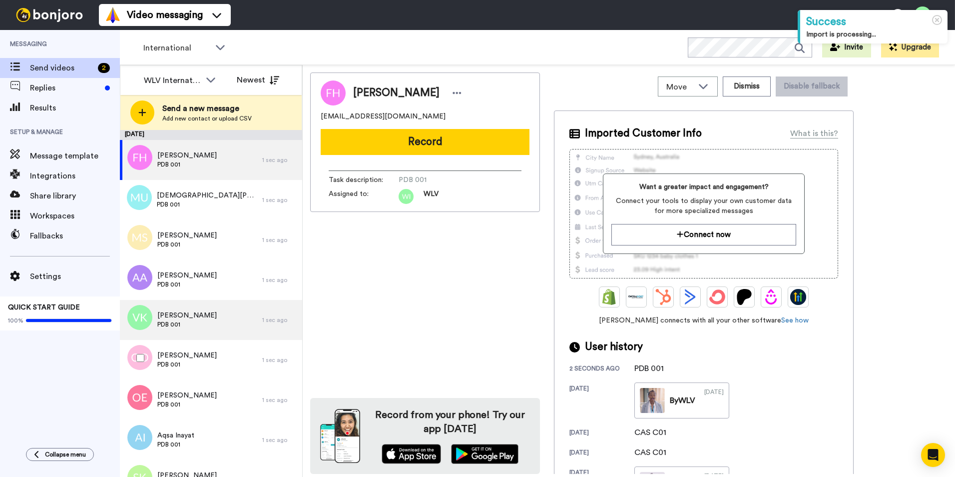
scroll to position [223, 0]
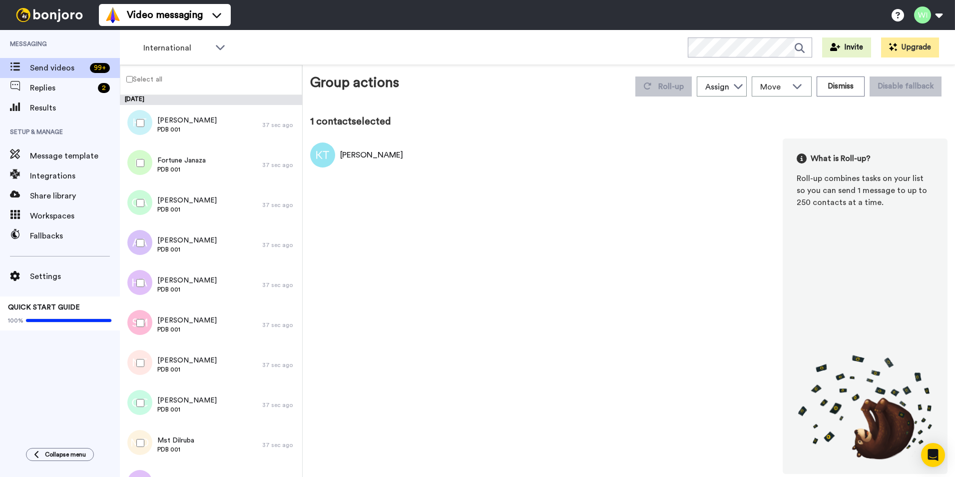
click at [128, 82] on label "Select all" at bounding box center [141, 79] width 42 height 12
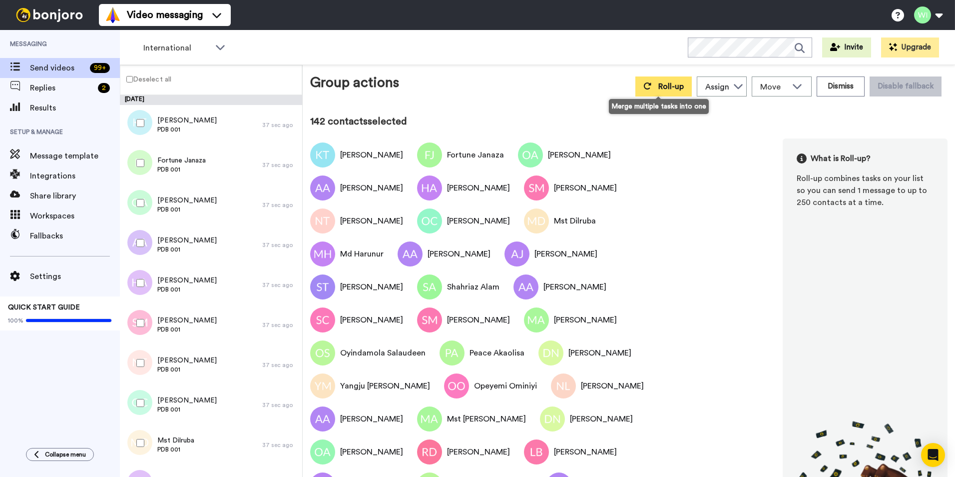
click at [670, 82] on span "Roll-up" at bounding box center [671, 86] width 25 height 8
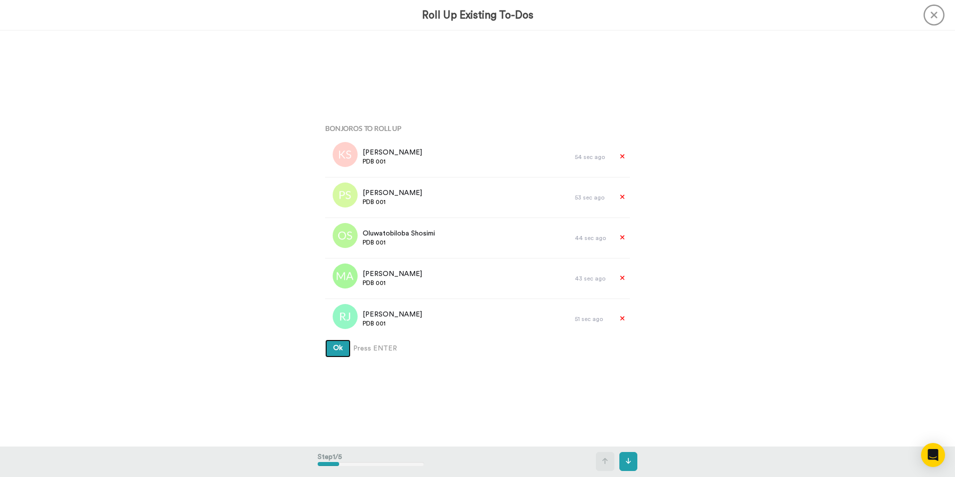
click at [346, 348] on button "Ok" at bounding box center [337, 348] width 25 height 18
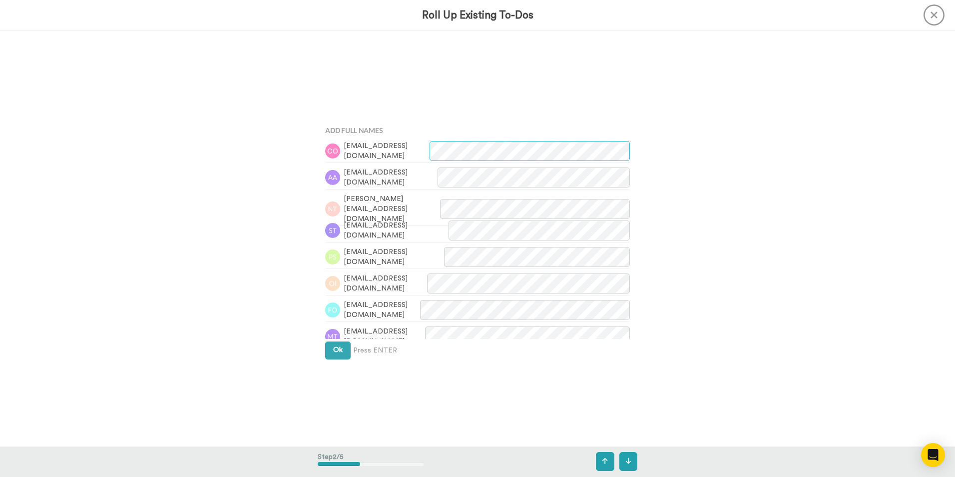
scroll to position [416, 0]
click at [348, 348] on div "Ok Press ENTER" at bounding box center [477, 348] width 305 height 18
click at [333, 347] on span "Ok" at bounding box center [337, 347] width 9 height 7
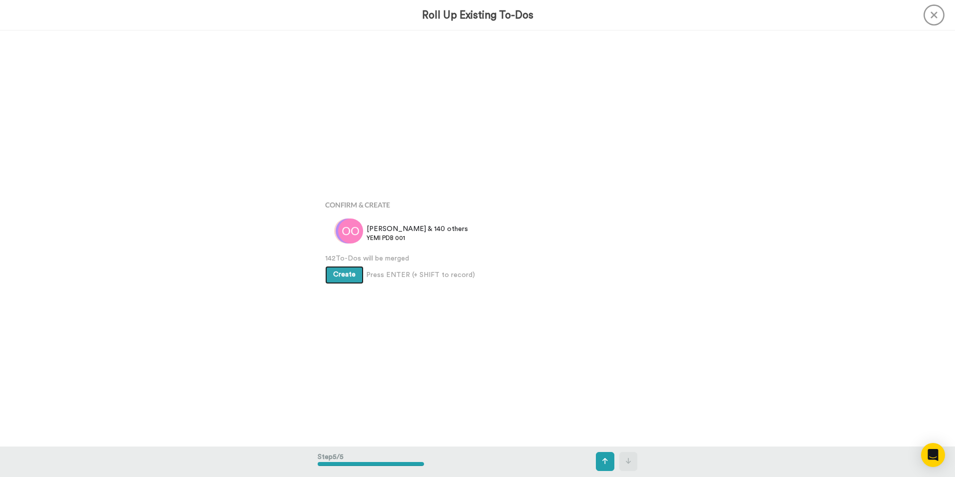
scroll to position [1662, 0]
click at [329, 276] on button "Create" at bounding box center [344, 273] width 38 height 18
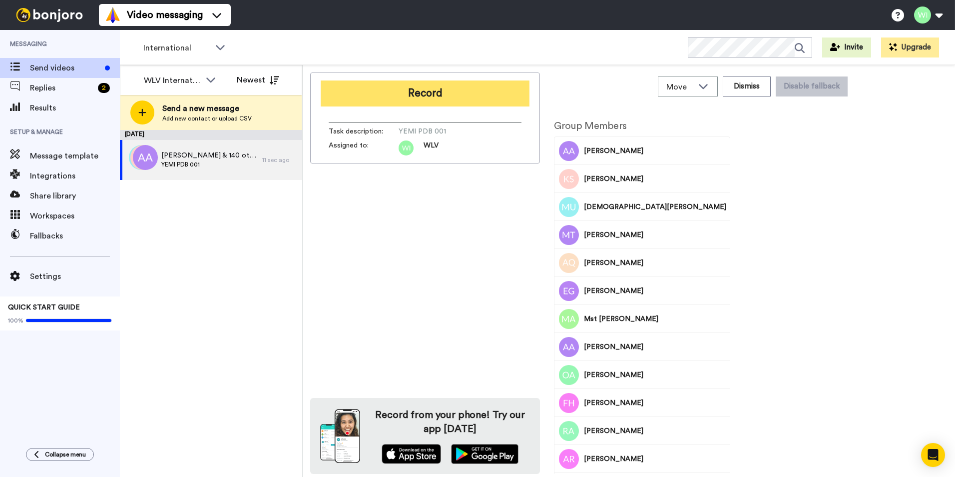
click at [444, 91] on button "Record" at bounding box center [425, 93] width 209 height 26
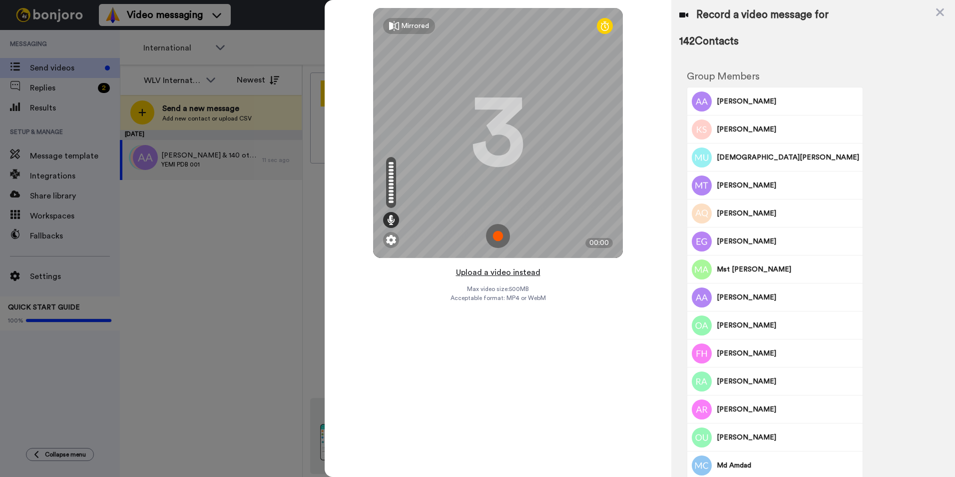
click at [528, 276] on button "Upload a video instead" at bounding box center [498, 272] width 90 height 13
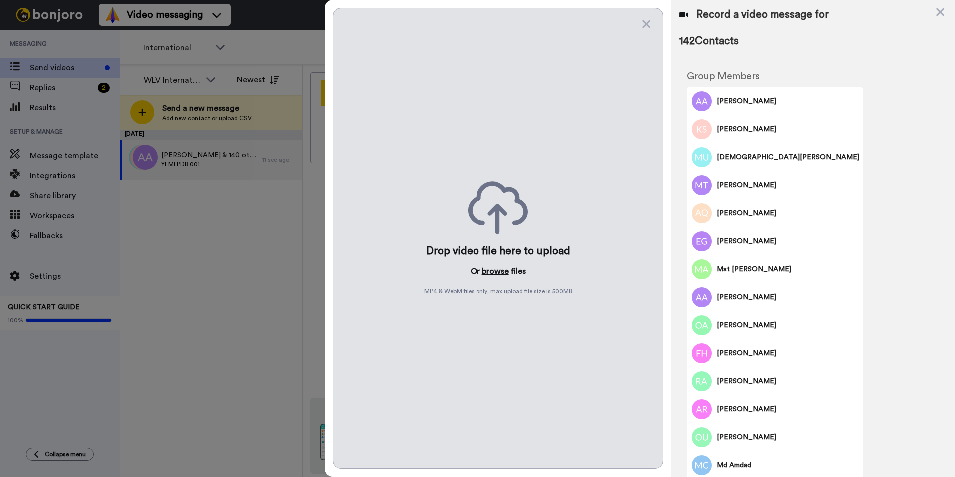
click at [499, 274] on button "browse" at bounding box center [495, 271] width 27 height 12
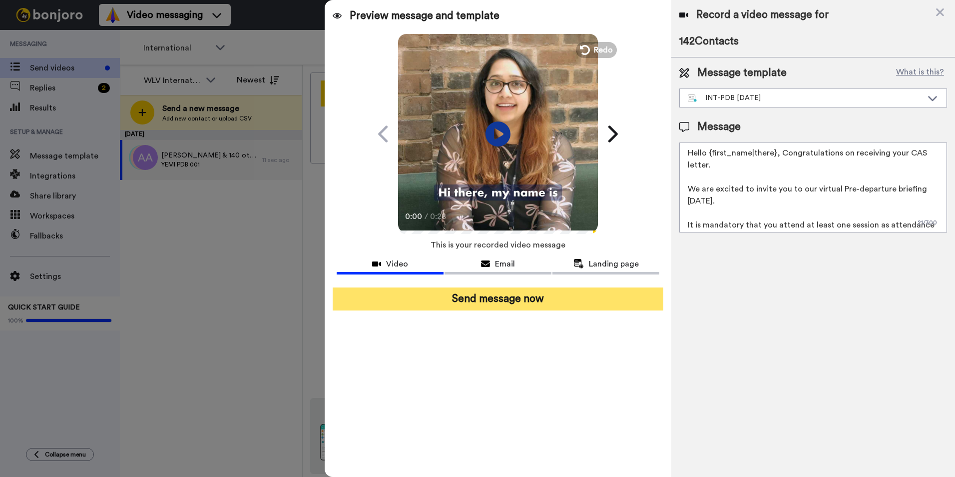
click at [588, 303] on button "Send message now" at bounding box center [498, 298] width 331 height 23
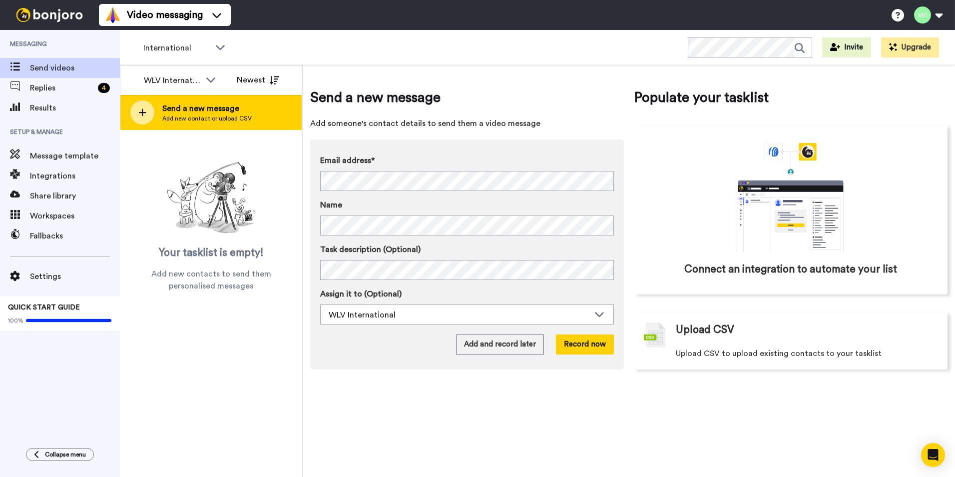
click at [176, 113] on span "Send a new message" at bounding box center [206, 108] width 89 height 12
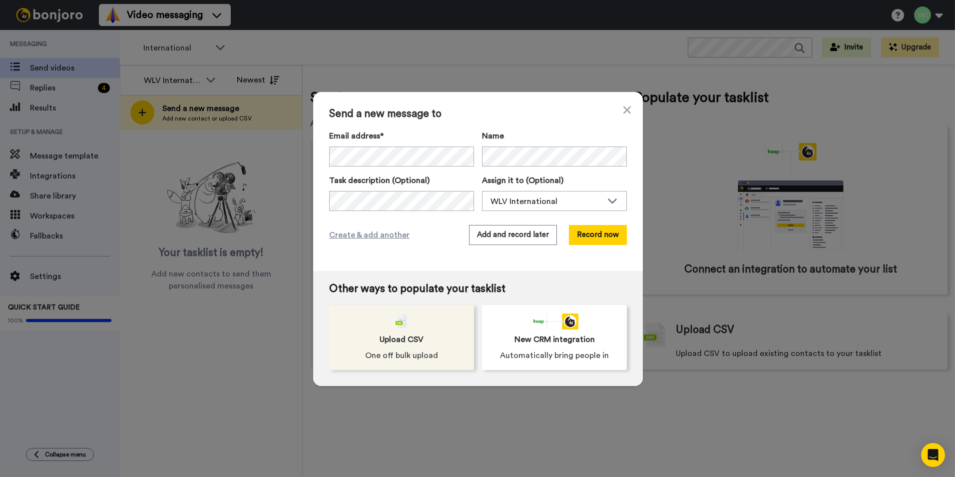
click at [440, 332] on div "Upload CSV One off bulk upload" at bounding box center [401, 337] width 145 height 65
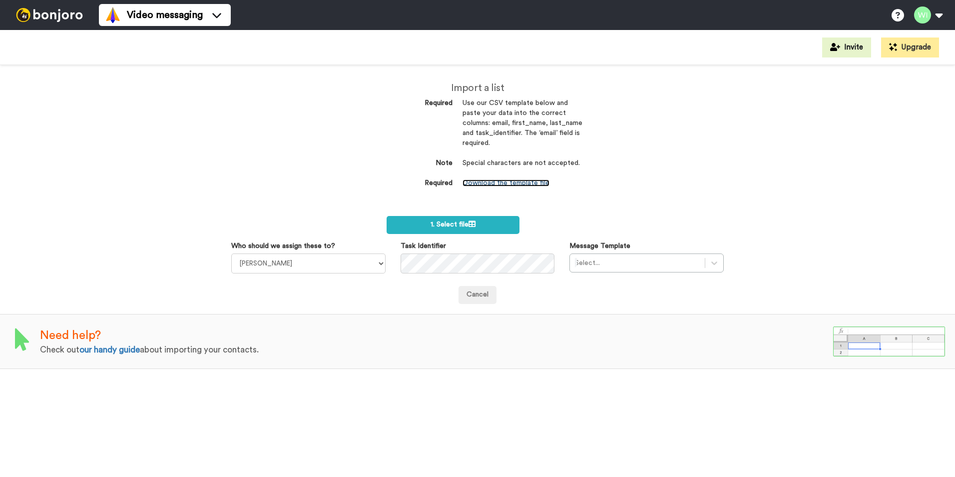
click at [493, 181] on link "Download the template file" at bounding box center [506, 182] width 87 height 7
click at [364, 268] on select "Laura Wright Amarjit Duggal WLV Academic (FSE) Divandra Birla Bolutife Ademokoy…" at bounding box center [308, 263] width 154 height 20
select select "d575366b-34de-4d4d-ba6c-d2d11e507584"
click at [231, 253] on select "Laura Wright Amarjit Duggal WLV Academic (FSE) Divandra Birla Bolutife Ademokoy…" at bounding box center [308, 263] width 154 height 20
click at [604, 261] on div at bounding box center [637, 263] width 125 height 12
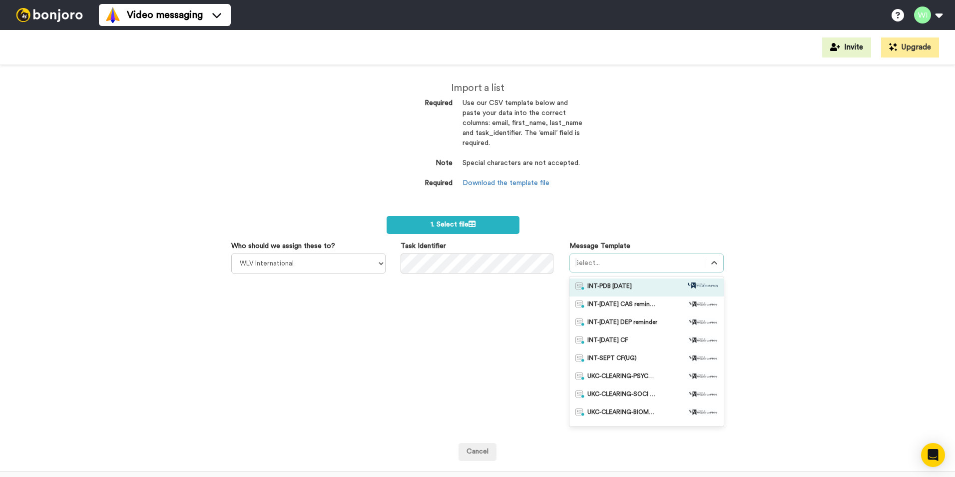
click at [625, 282] on span "INT-PDB [DATE]" at bounding box center [610, 287] width 44 height 10
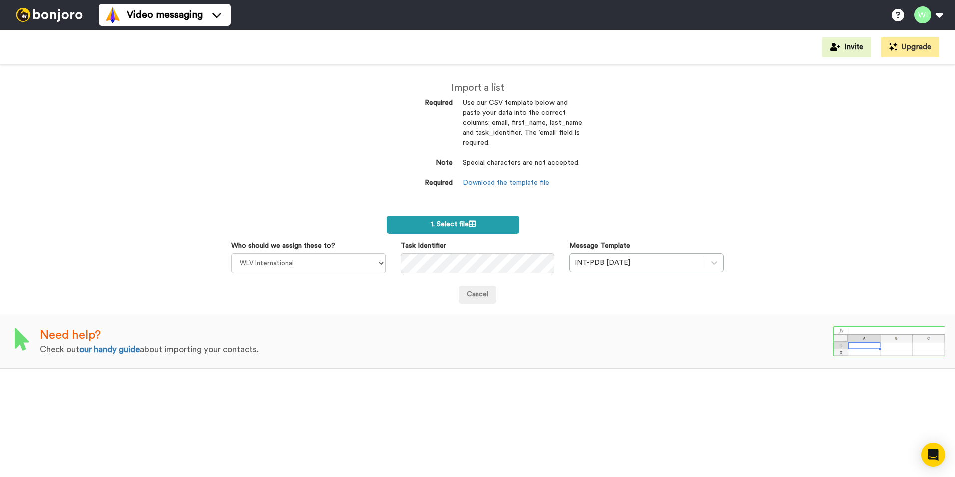
click at [422, 225] on label "1. Select file" at bounding box center [453, 225] width 133 height 18
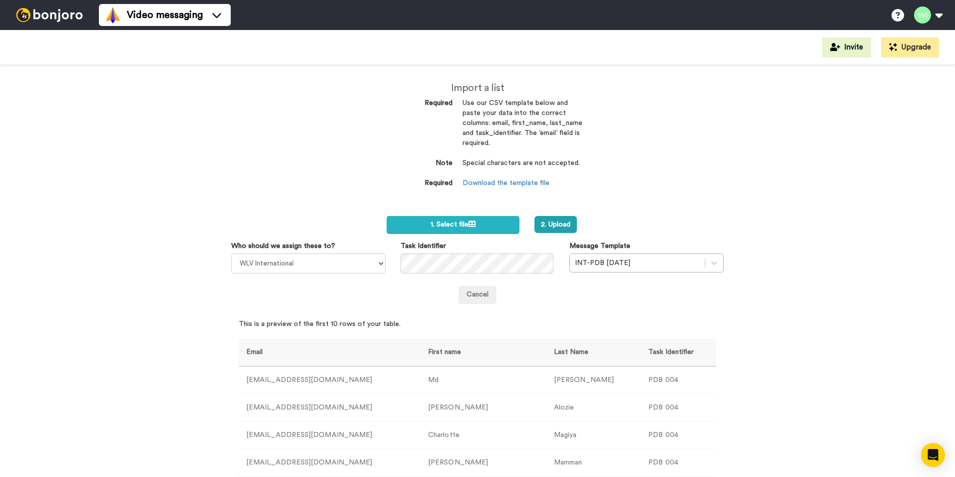
scroll to position [100, 0]
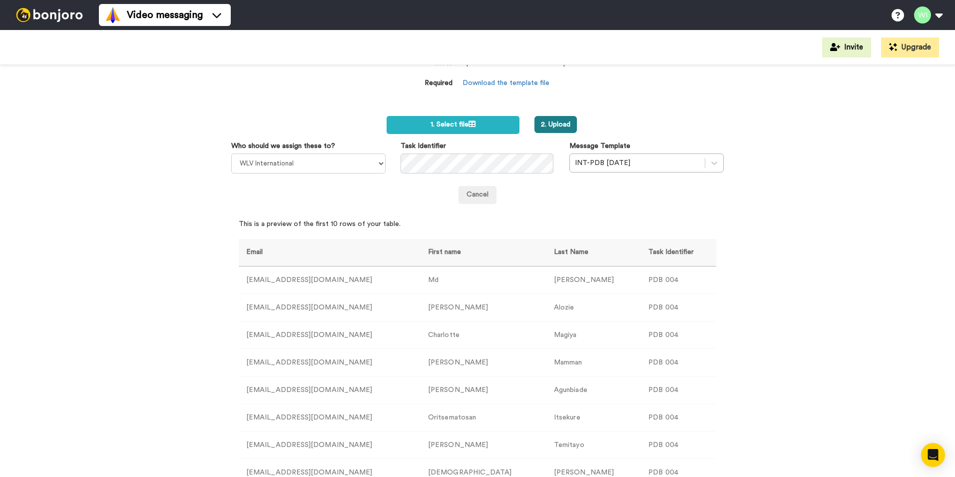
click at [565, 123] on button "2. Upload" at bounding box center [556, 124] width 42 height 17
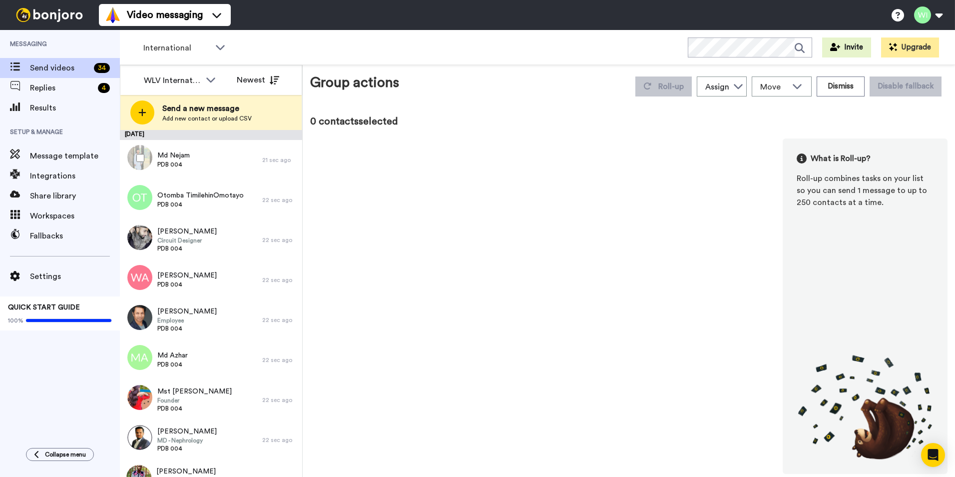
click at [136, 157] on div at bounding box center [138, 157] width 36 height 35
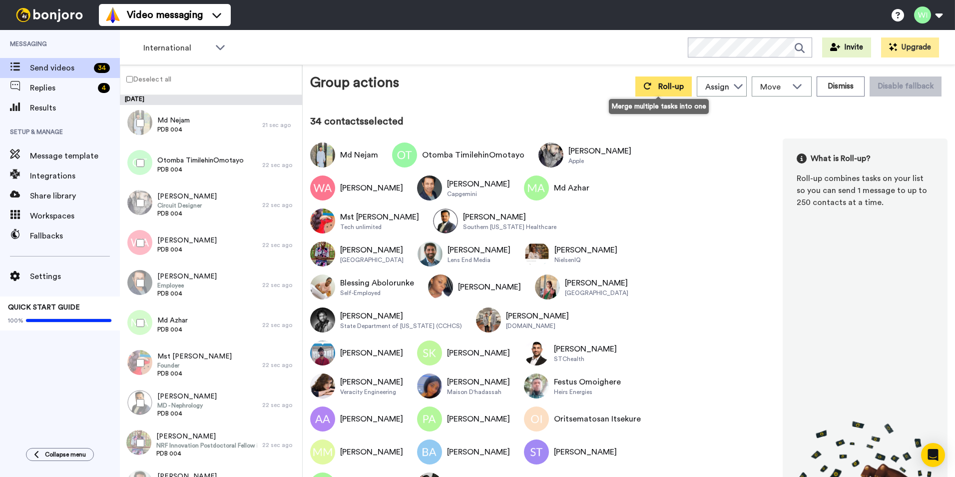
click at [663, 93] on button "Roll-up" at bounding box center [664, 86] width 56 height 20
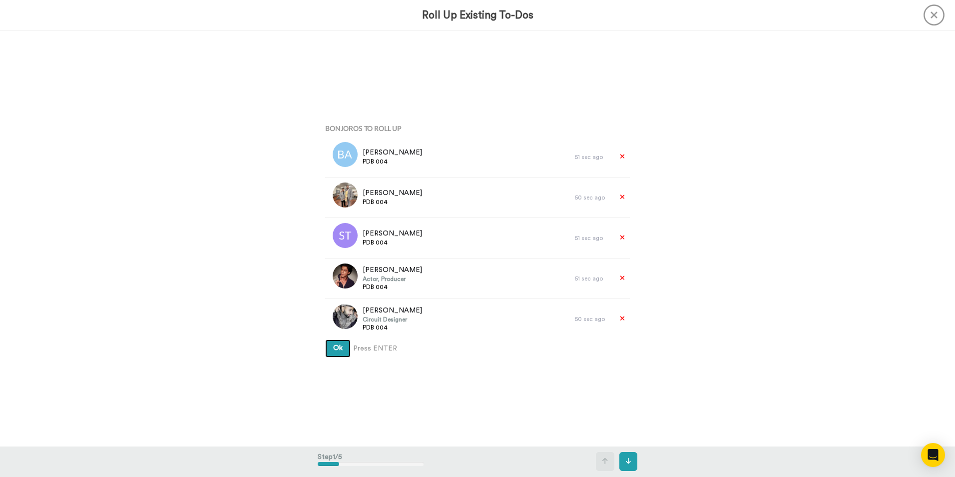
click at [343, 354] on button "Ok" at bounding box center [337, 348] width 25 height 18
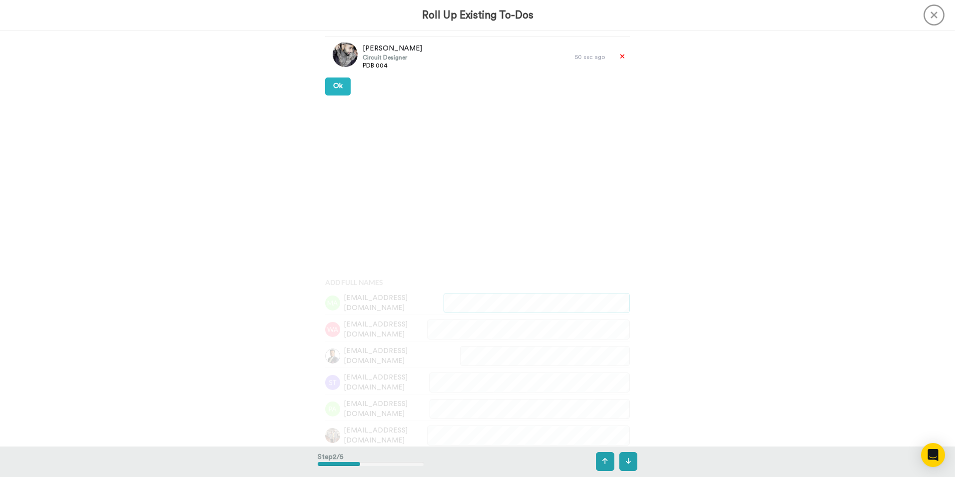
scroll to position [416, 0]
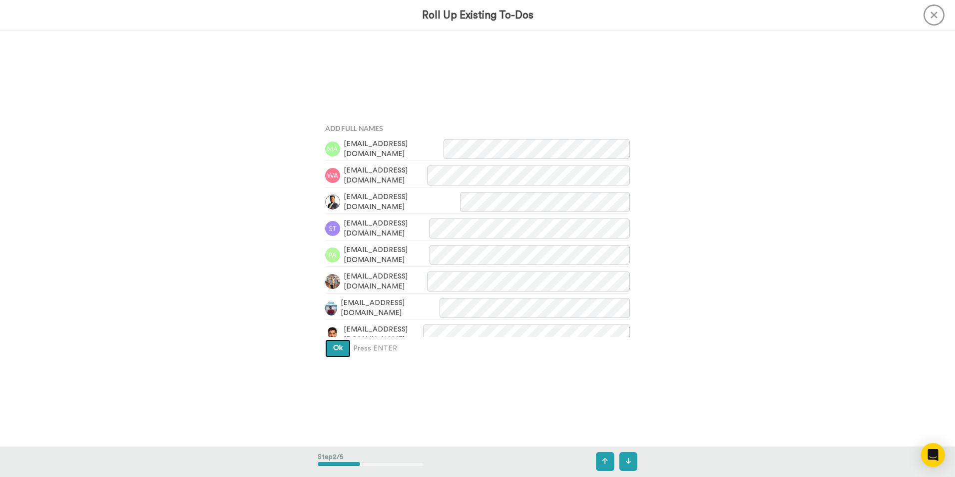
click at [336, 349] on span "Ok" at bounding box center [337, 347] width 9 height 7
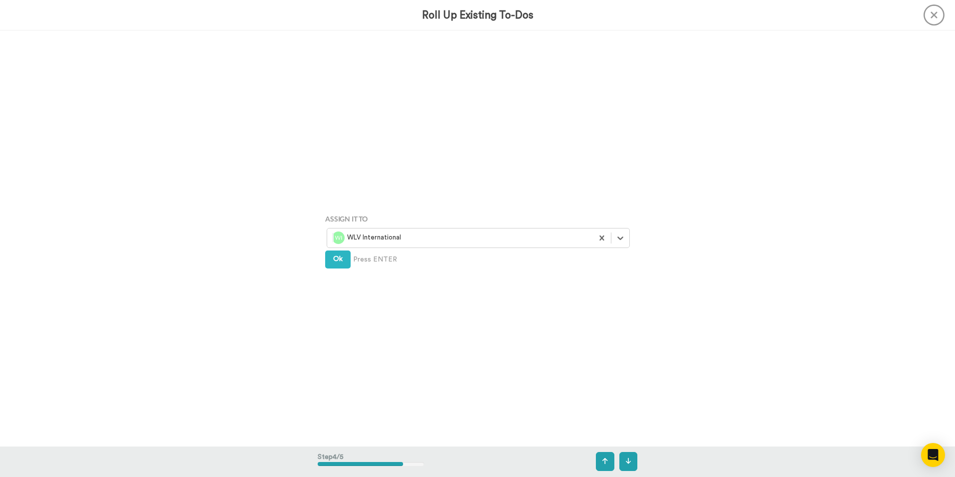
scroll to position [1247, 0]
click at [608, 462] on button at bounding box center [605, 461] width 18 height 19
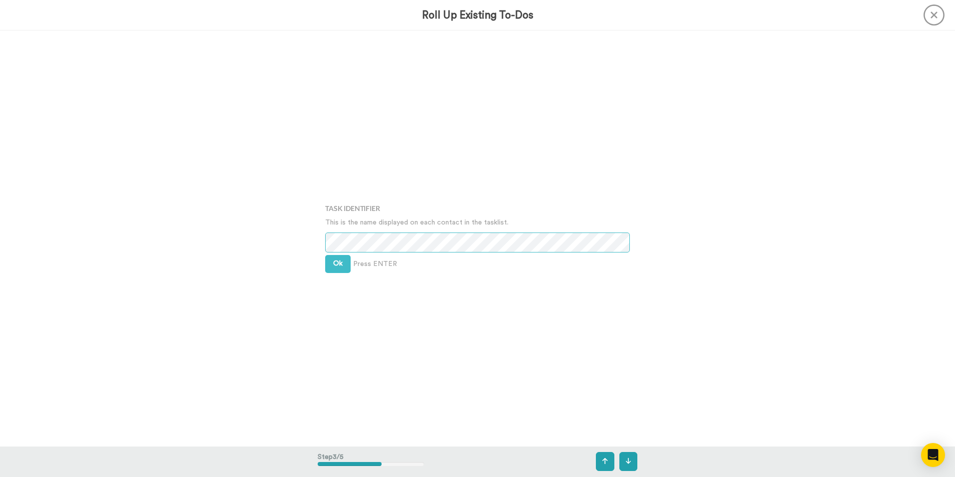
scroll to position [831, 0]
click at [639, 468] on div "Step 3 / 5" at bounding box center [477, 461] width 955 height 30
click at [637, 464] on button at bounding box center [629, 461] width 18 height 19
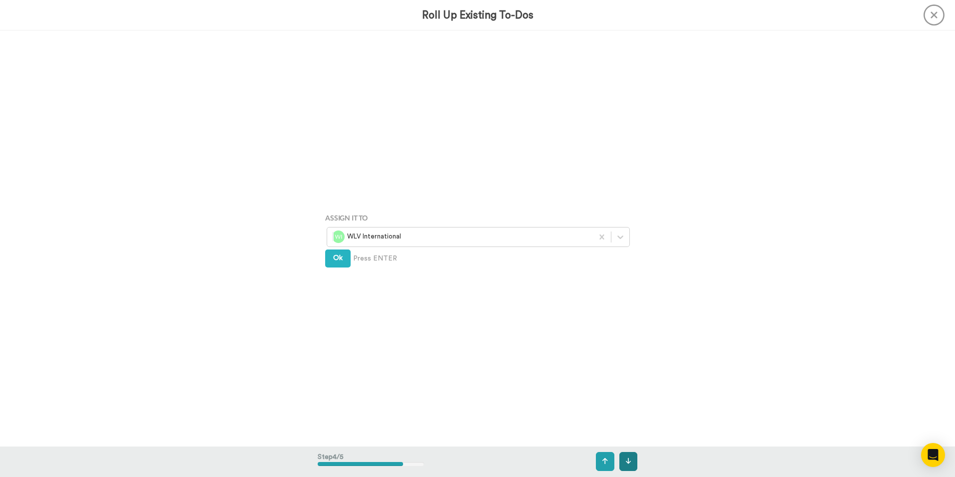
click at [631, 464] on button at bounding box center [629, 461] width 18 height 19
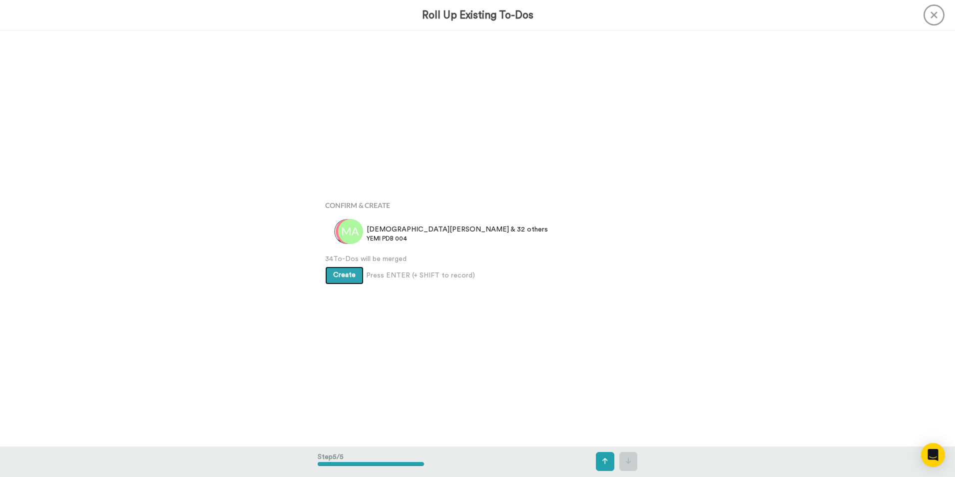
scroll to position [1662, 0]
click at [325, 275] on button "Create" at bounding box center [344, 273] width 38 height 18
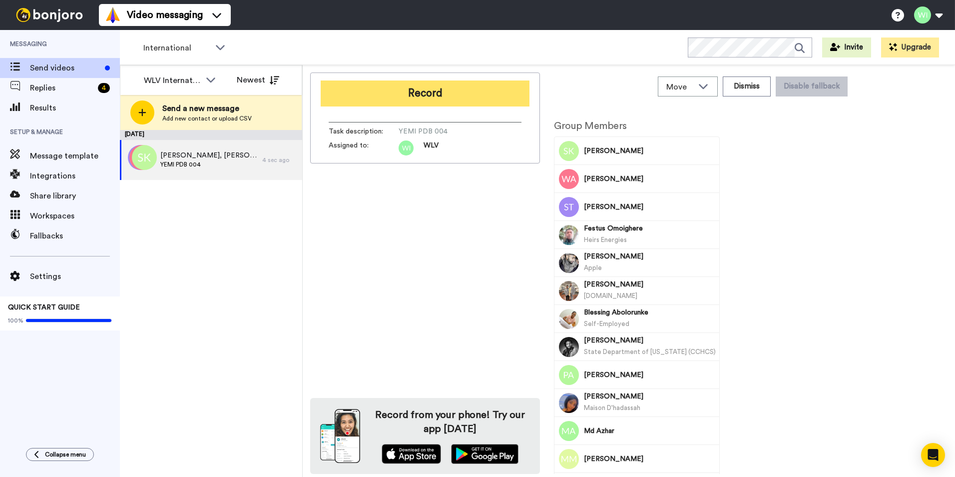
click at [362, 83] on button "Record" at bounding box center [425, 93] width 209 height 26
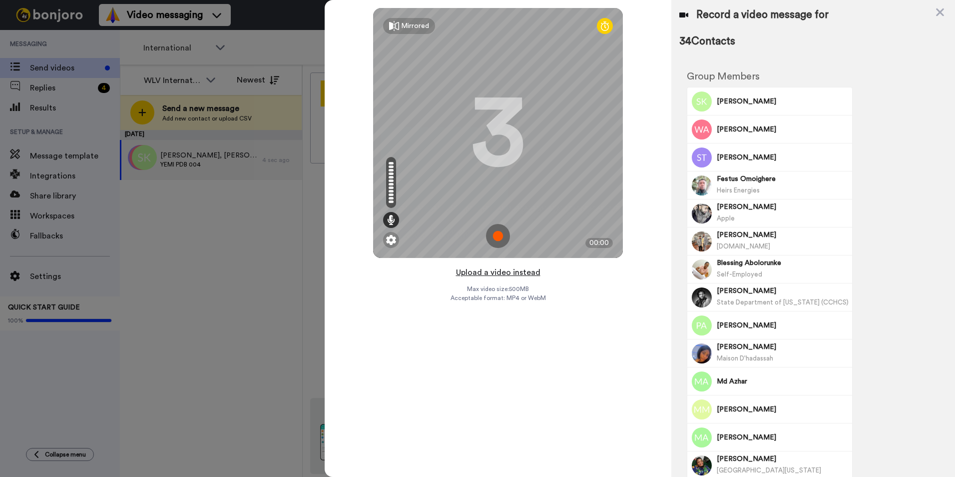
click at [480, 268] on button "Upload a video instead" at bounding box center [498, 272] width 90 height 13
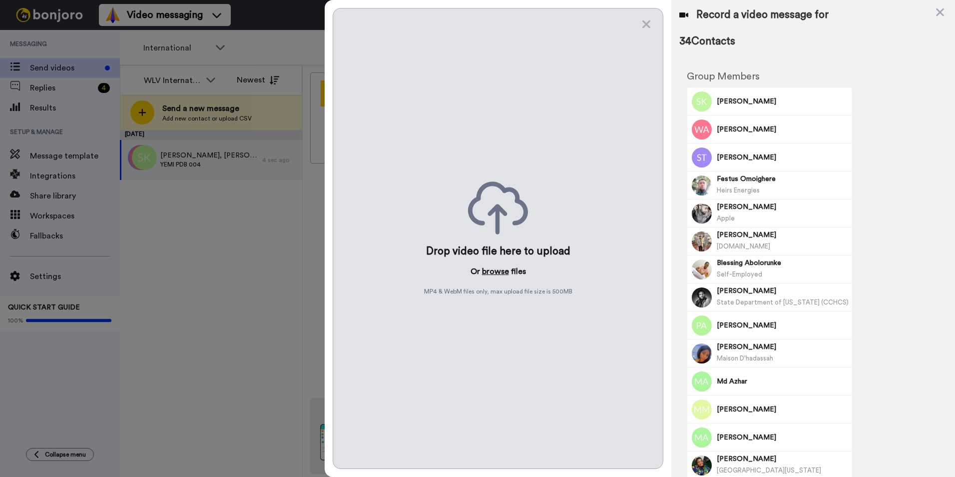
click at [494, 274] on button "browse" at bounding box center [495, 271] width 27 height 12
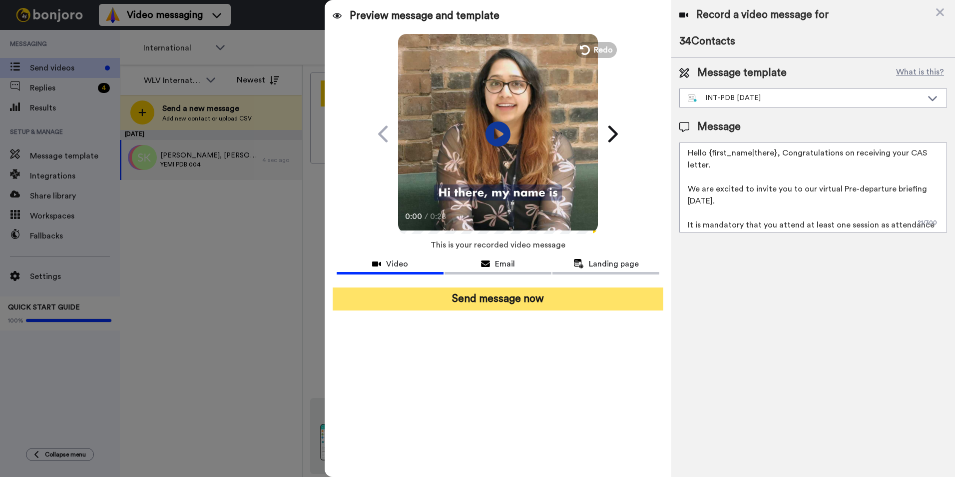
click at [484, 306] on button "Send message now" at bounding box center [498, 298] width 331 height 23
